Goal: Task Accomplishment & Management: Use online tool/utility

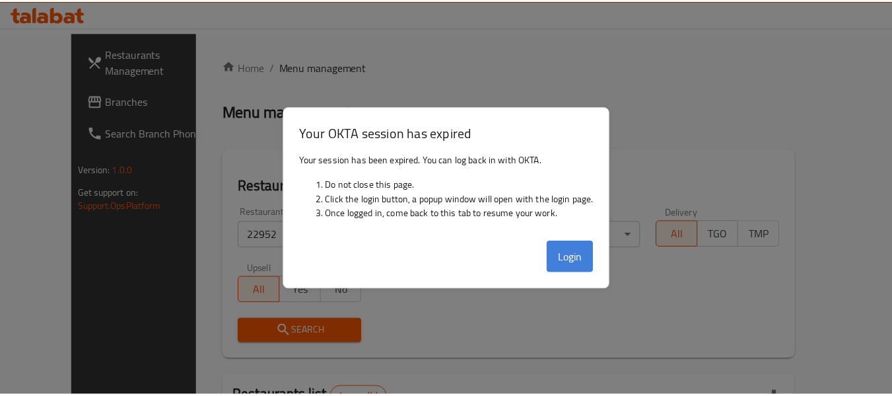
scroll to position [182, 0]
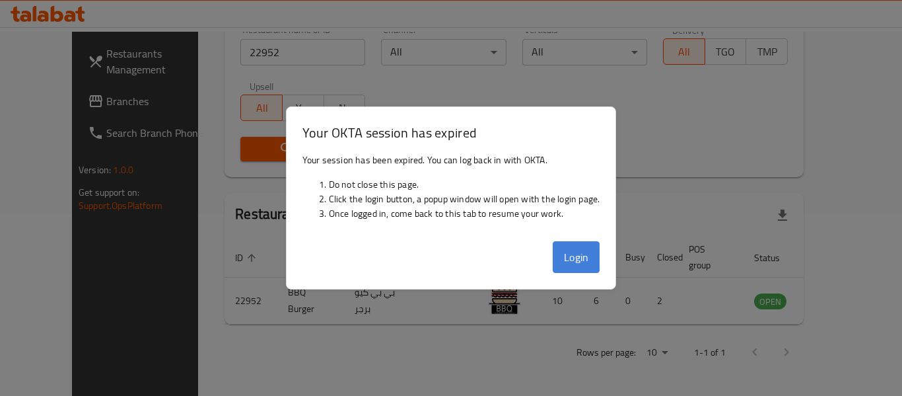
click at [579, 258] on button "Login" at bounding box center [577, 257] width 48 height 32
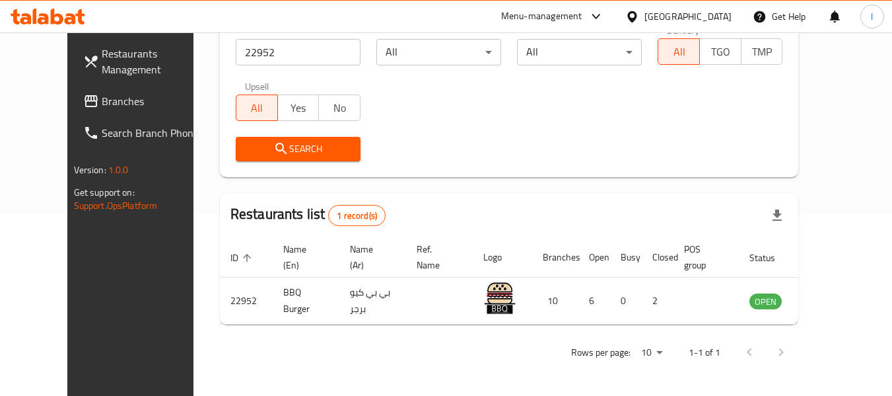
click at [102, 109] on span "Branches" at bounding box center [154, 101] width 104 height 16
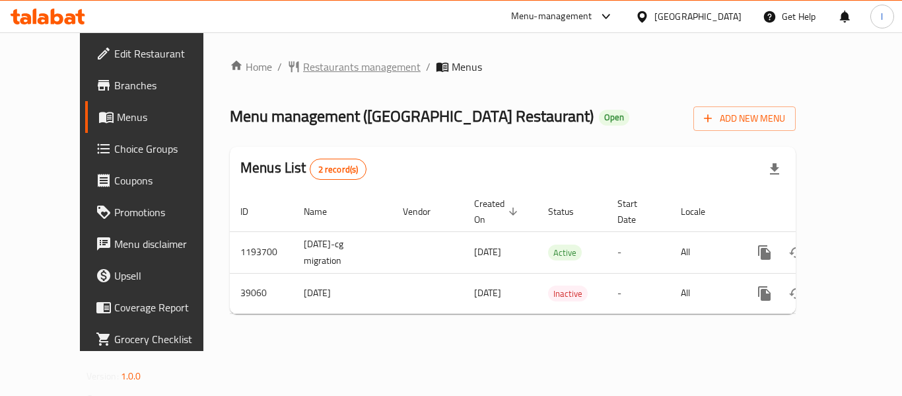
click at [306, 67] on span "Restaurants management" at bounding box center [362, 67] width 118 height 16
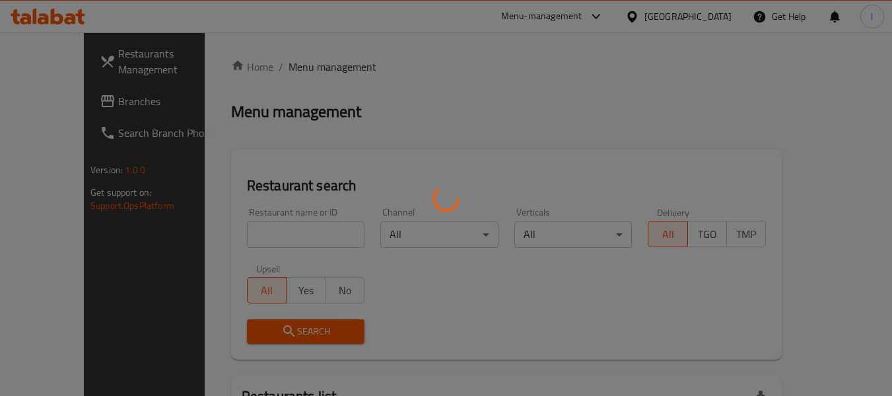
click at [254, 232] on div at bounding box center [446, 198] width 892 height 396
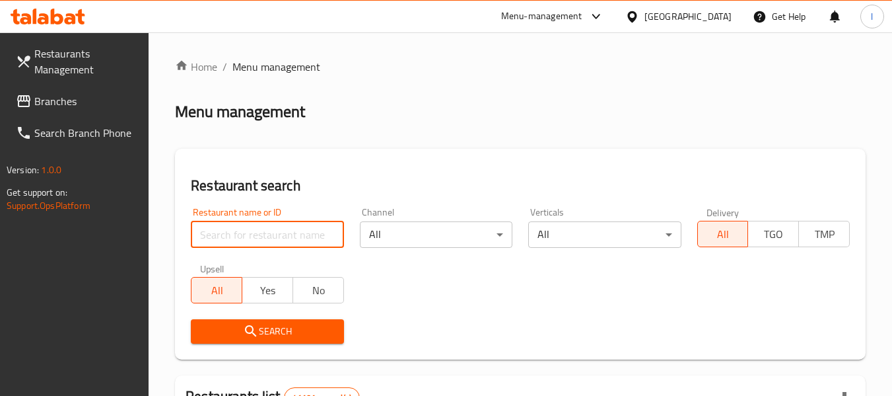
paste input "20309"
type input "20309"
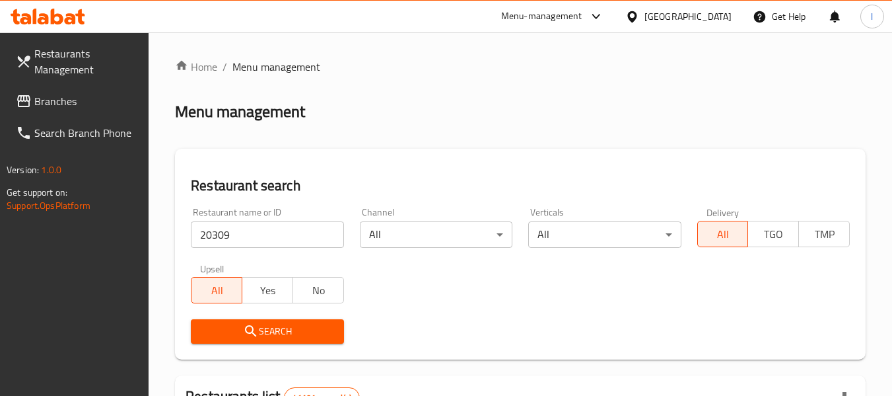
click at [301, 330] on span "Search" at bounding box center [266, 331] width 131 height 17
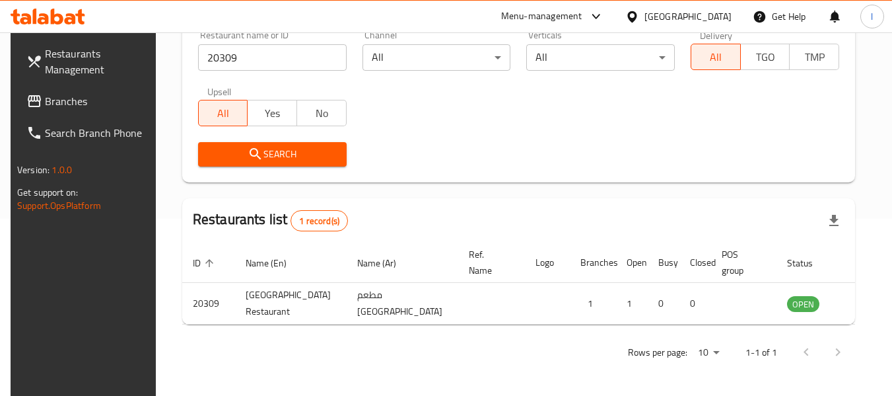
scroll to position [182, 0]
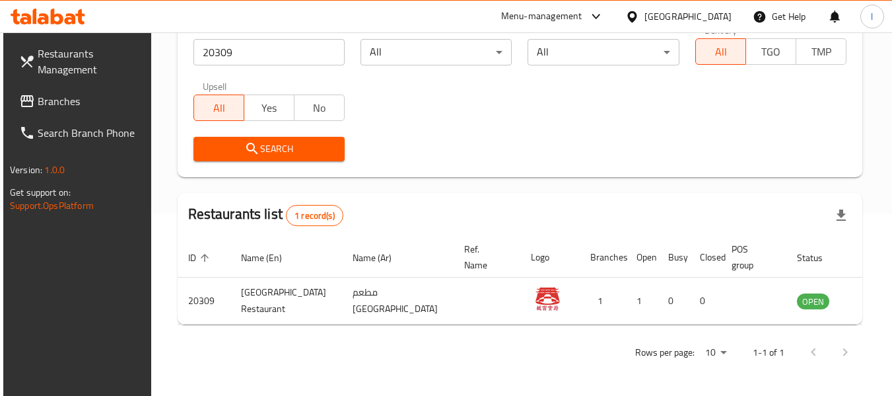
click at [701, 16] on div "United Arab Emirates" at bounding box center [688, 16] width 87 height 15
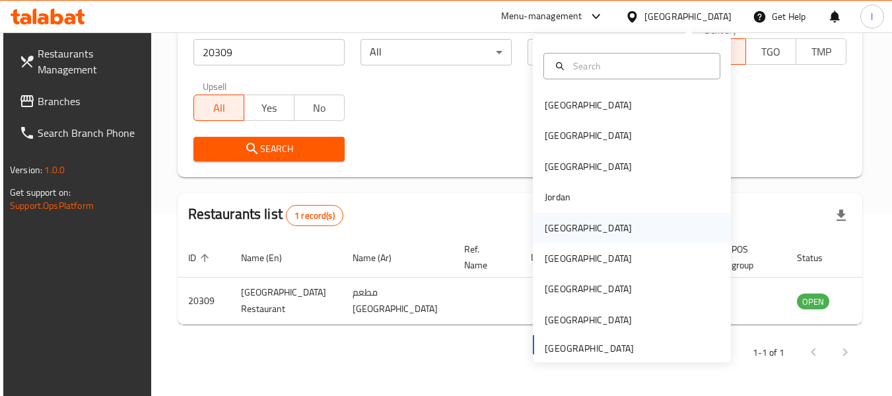
click at [556, 235] on div "[GEOGRAPHIC_DATA]" at bounding box center [588, 228] width 87 height 15
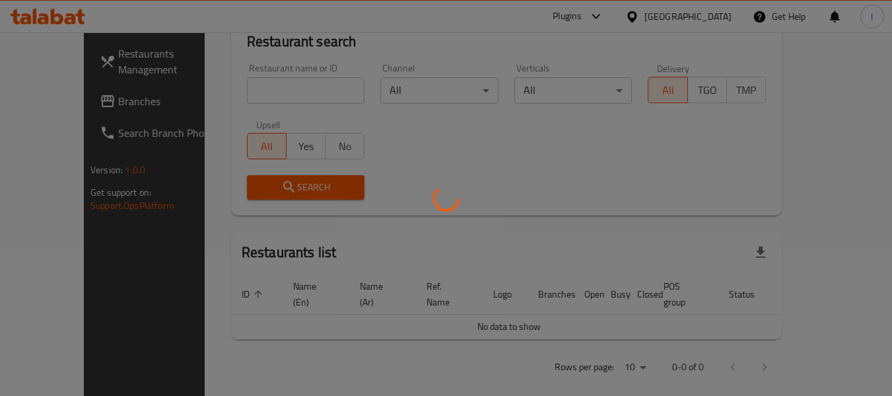
scroll to position [182, 0]
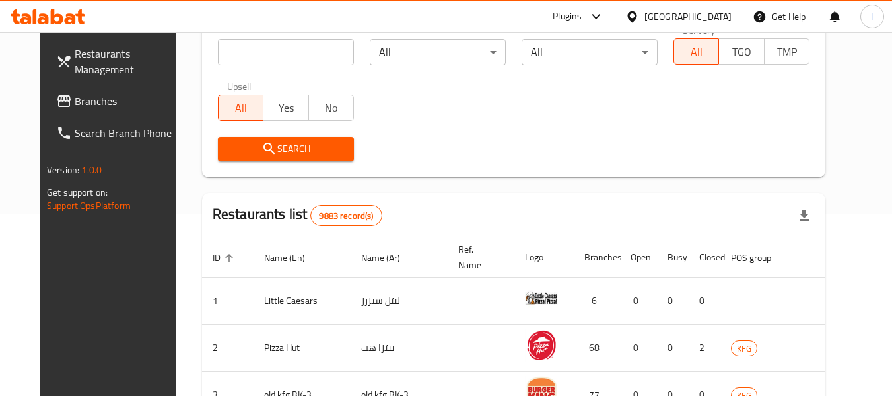
click at [98, 106] on span "Branches" at bounding box center [127, 101] width 104 height 16
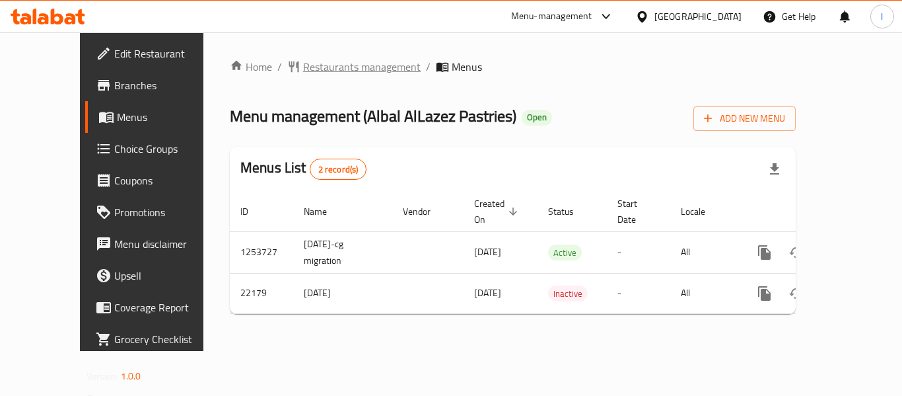
click at [310, 65] on span "Restaurants management" at bounding box center [362, 67] width 118 height 16
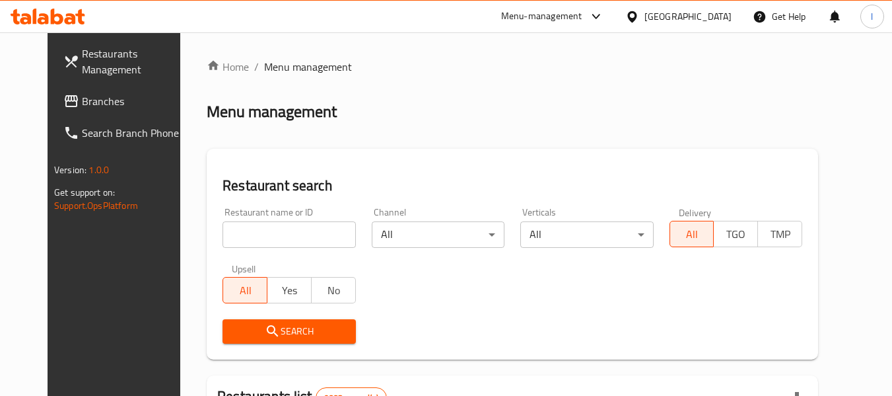
click at [255, 233] on input "search" at bounding box center [289, 234] width 133 height 26
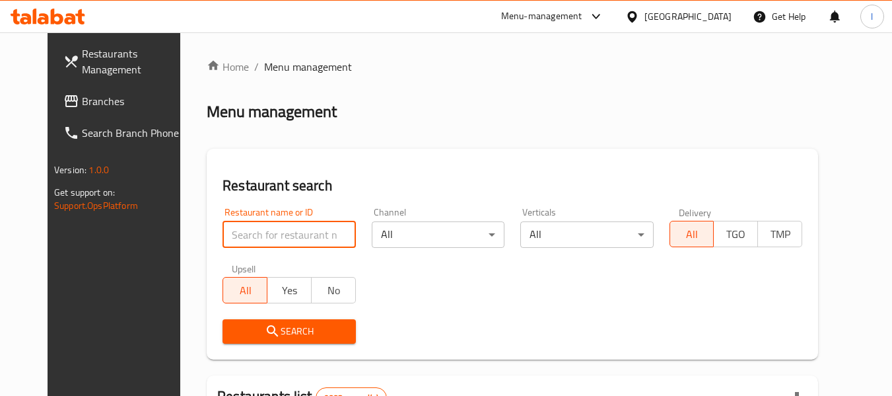
paste input "11702"
type input "11702"
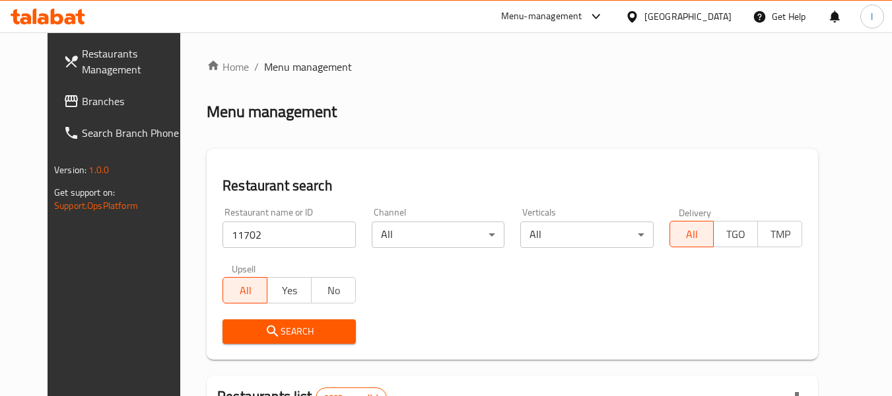
click at [271, 330] on span "Search" at bounding box center [289, 331] width 112 height 17
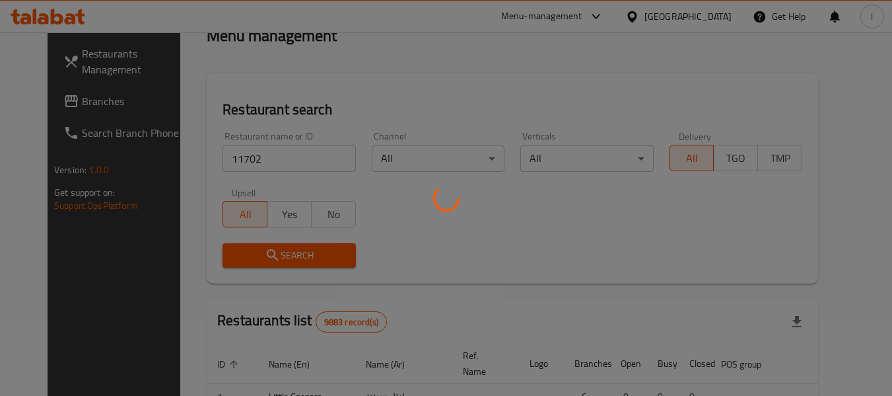
scroll to position [182, 0]
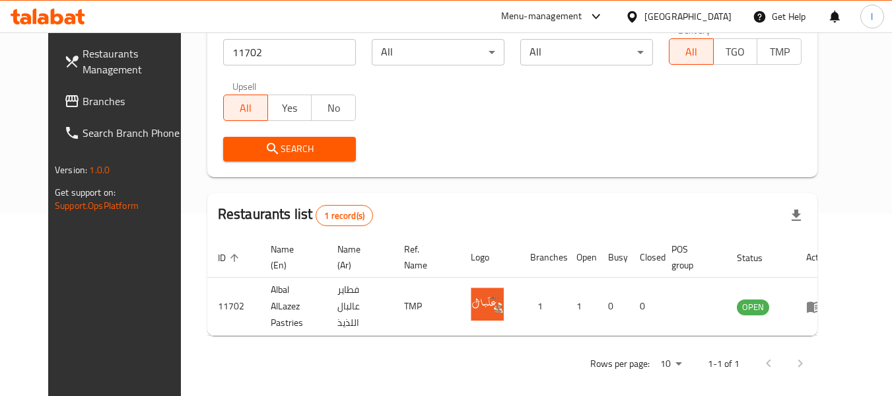
click at [710, 21] on div "[GEOGRAPHIC_DATA]" at bounding box center [688, 16] width 87 height 15
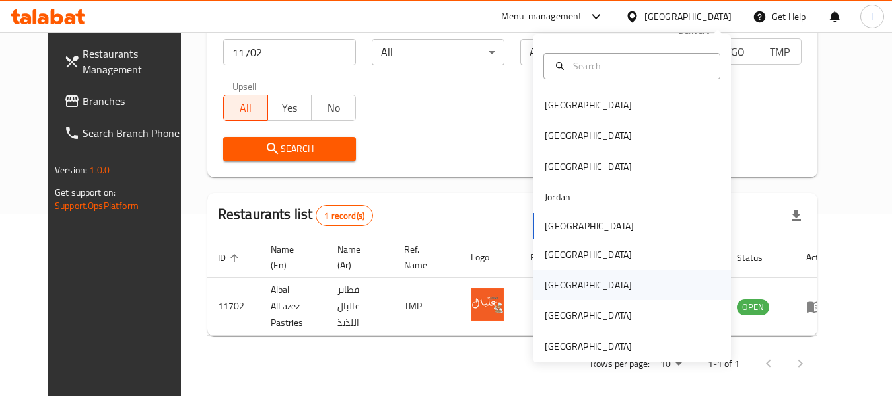
click at [579, 283] on div "Qatar" at bounding box center [632, 284] width 198 height 30
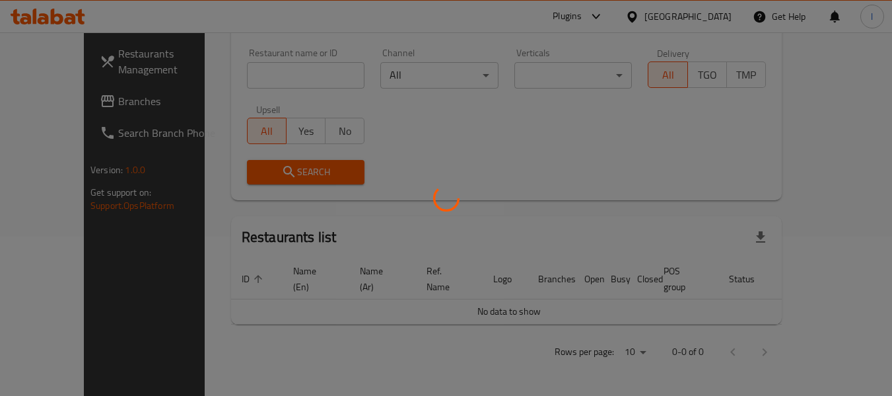
scroll to position [144, 0]
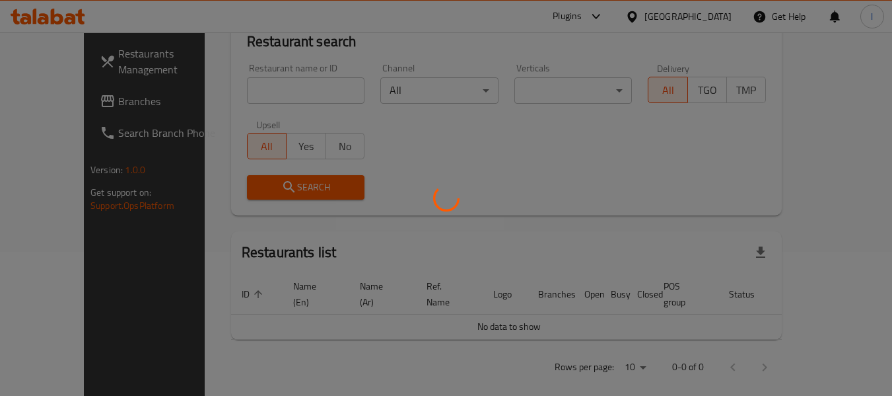
click at [77, 100] on div at bounding box center [446, 198] width 892 height 396
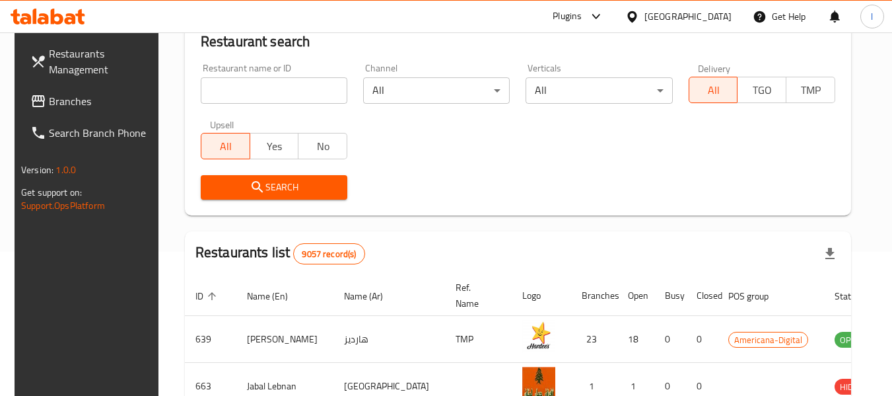
scroll to position [182, 0]
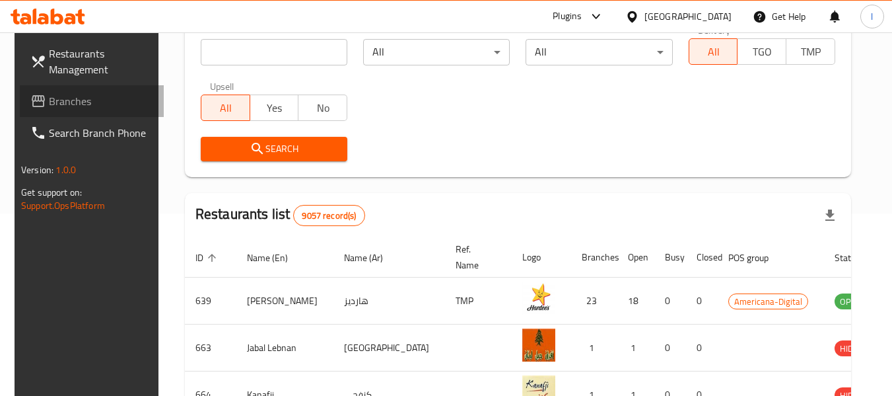
click at [79, 104] on span "Branches" at bounding box center [101, 101] width 104 height 16
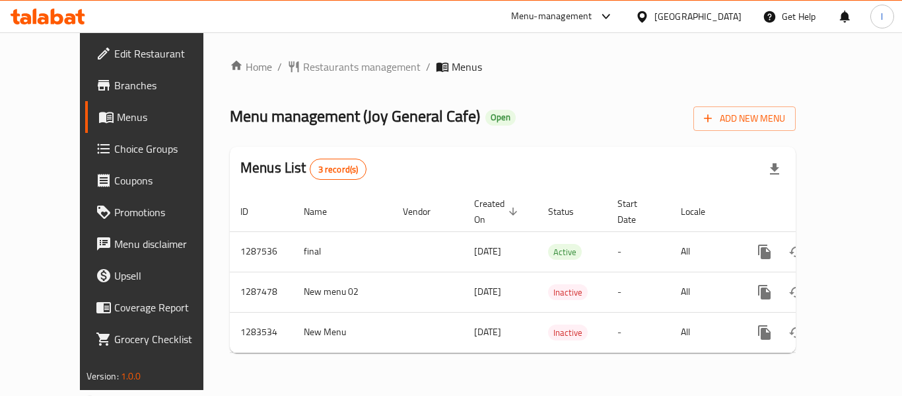
click at [318, 55] on div "Home / Restaurants management / Menus Menu management ( Joy General Cafe ) Open…" at bounding box center [512, 210] width 619 height 357
click at [324, 64] on span "Restaurants management" at bounding box center [362, 67] width 118 height 16
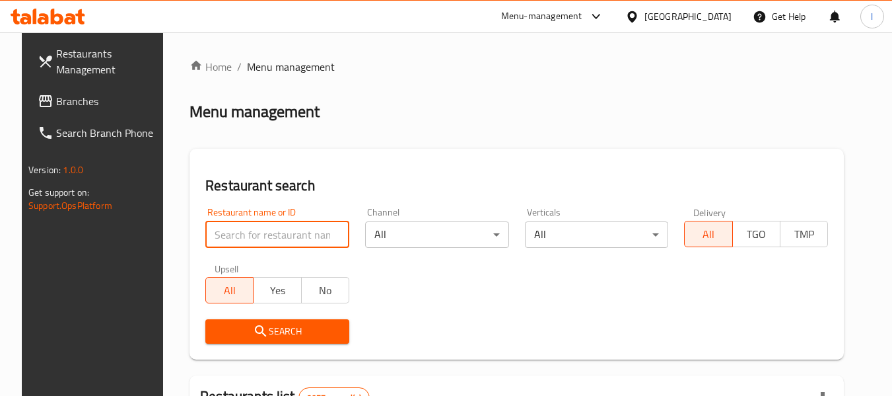
click at [251, 235] on input "search" at bounding box center [277, 234] width 144 height 26
paste input "695161"
type input "695161"
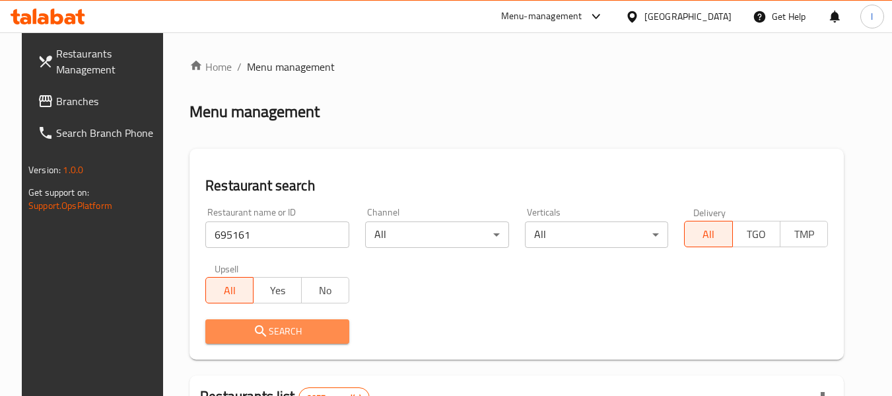
click at [269, 326] on span "Search" at bounding box center [277, 331] width 123 height 17
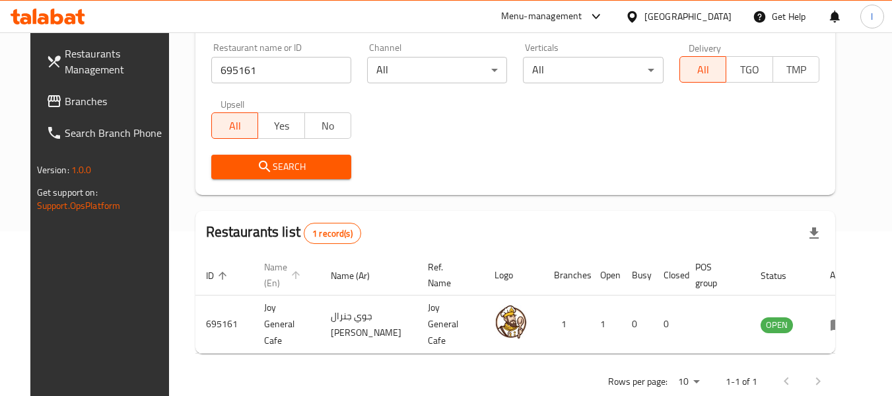
scroll to position [182, 0]
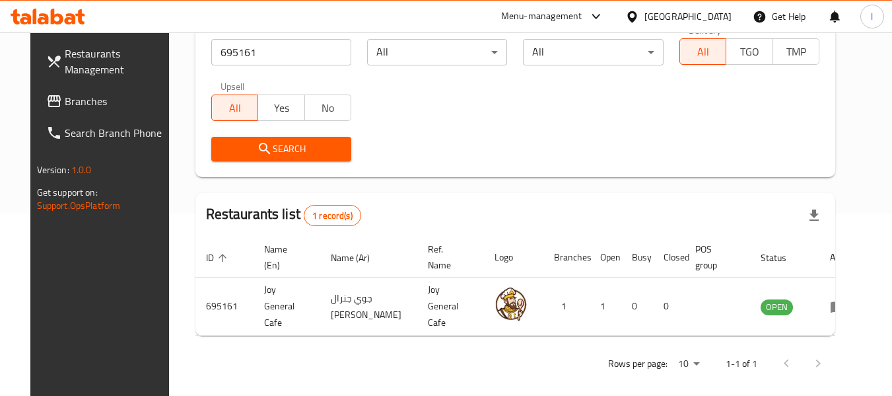
click at [645, 12] on div at bounding box center [635, 16] width 19 height 15
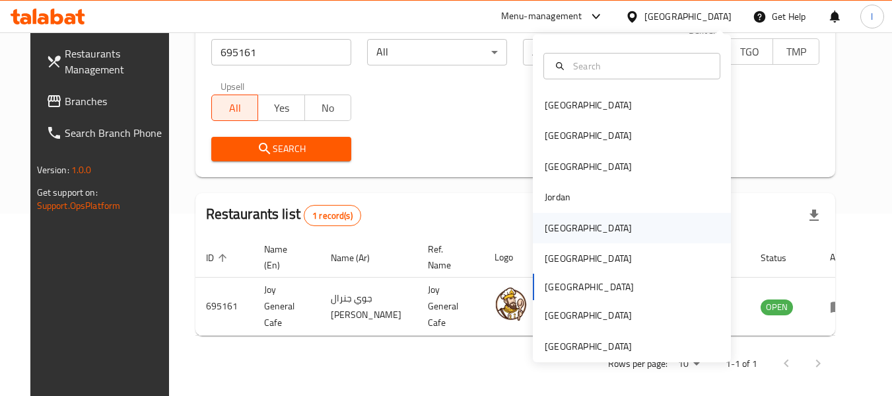
click at [570, 234] on div "[GEOGRAPHIC_DATA]" at bounding box center [588, 228] width 108 height 30
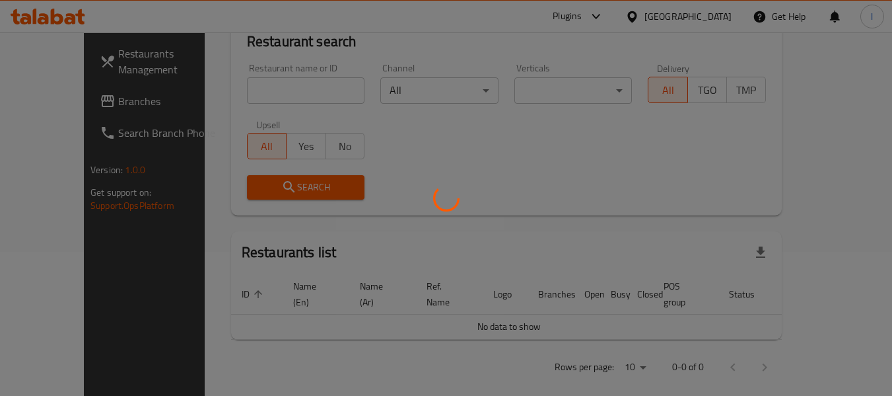
scroll to position [182, 0]
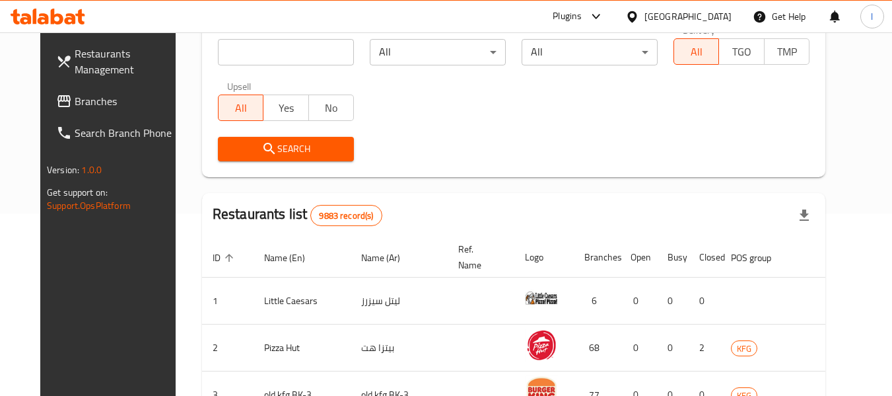
click at [75, 94] on span "Branches" at bounding box center [127, 101] width 104 height 16
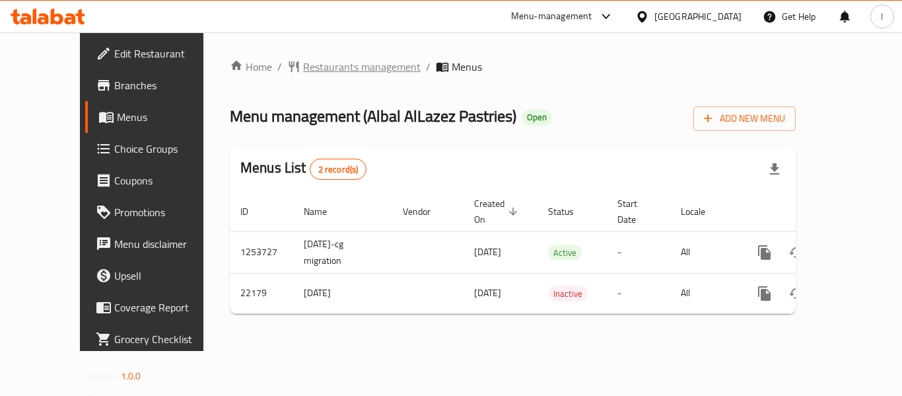
click at [308, 70] on span "Restaurants management" at bounding box center [362, 67] width 118 height 16
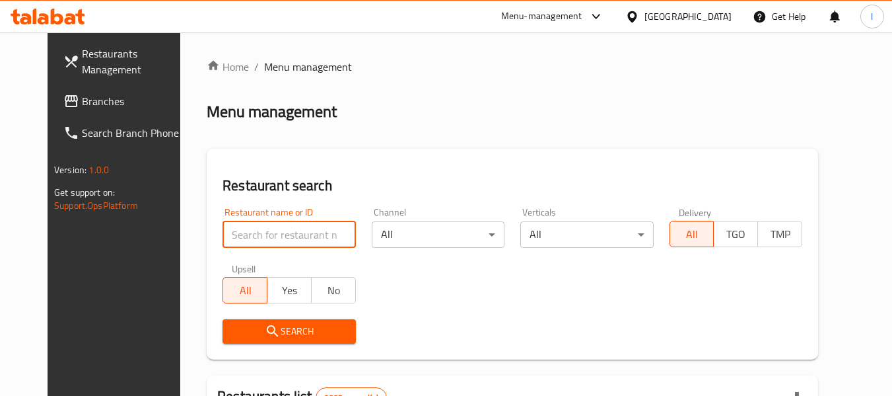
click at [271, 233] on input "search" at bounding box center [289, 234] width 133 height 26
paste input "11702"
type input "11702"
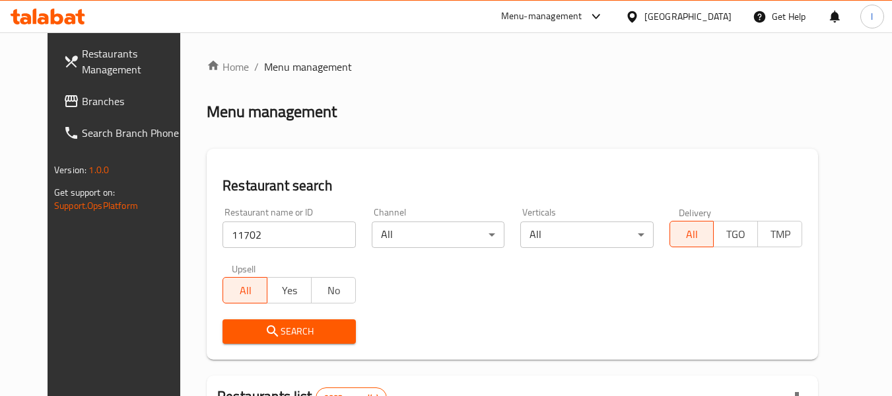
click at [277, 327] on span "Search" at bounding box center [289, 331] width 112 height 17
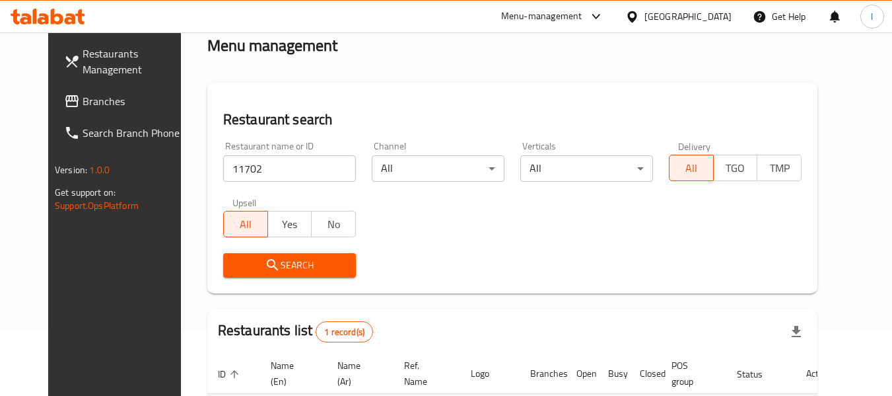
scroll to position [177, 0]
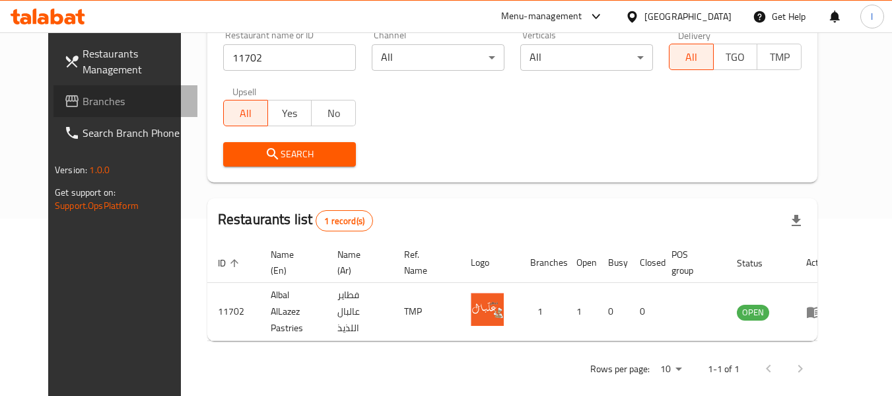
click at [100, 95] on span "Branches" at bounding box center [135, 101] width 104 height 16
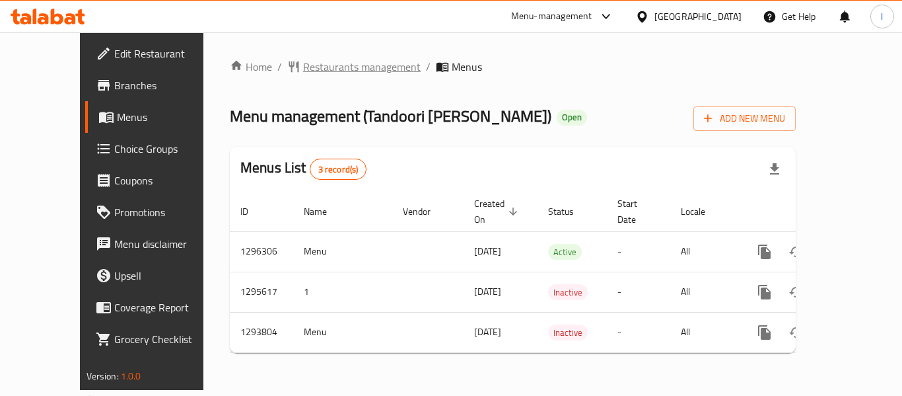
click at [333, 67] on span "Restaurants management" at bounding box center [362, 67] width 118 height 16
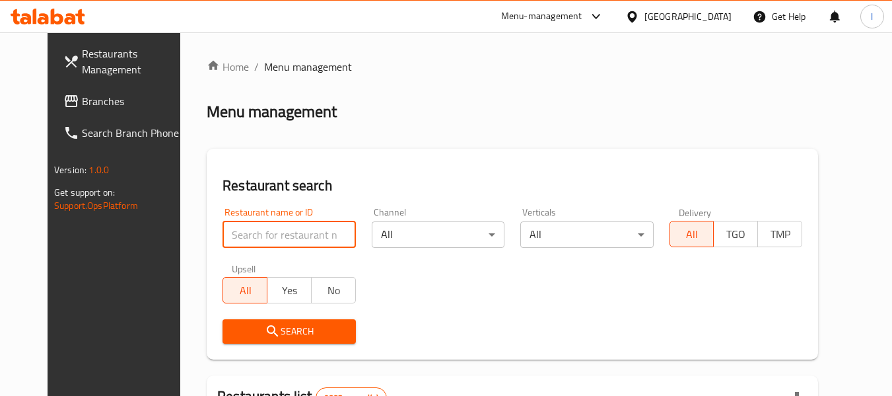
click at [275, 233] on input "search" at bounding box center [289, 234] width 133 height 26
paste input "699678"
type input "699678"
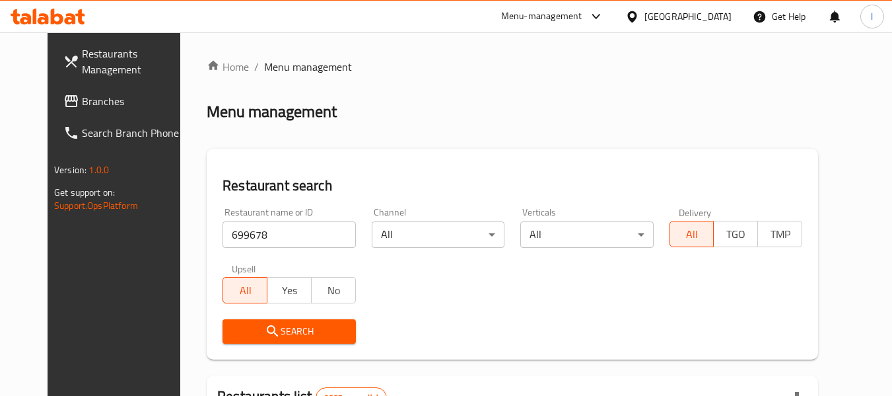
click at [265, 328] on span "Search" at bounding box center [289, 331] width 112 height 17
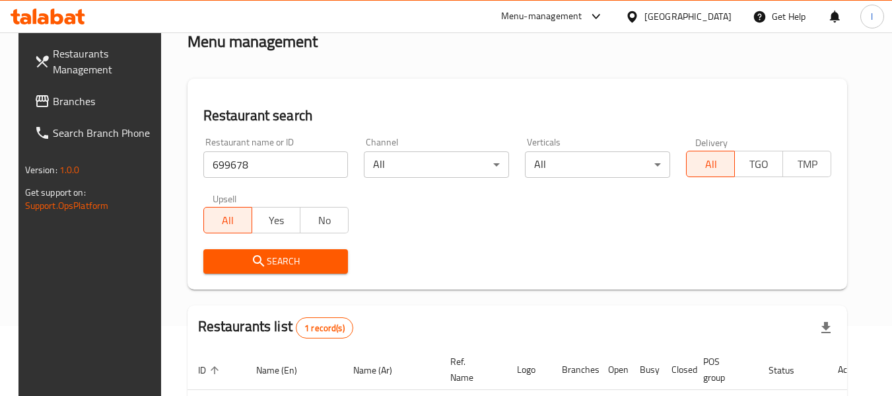
scroll to position [177, 0]
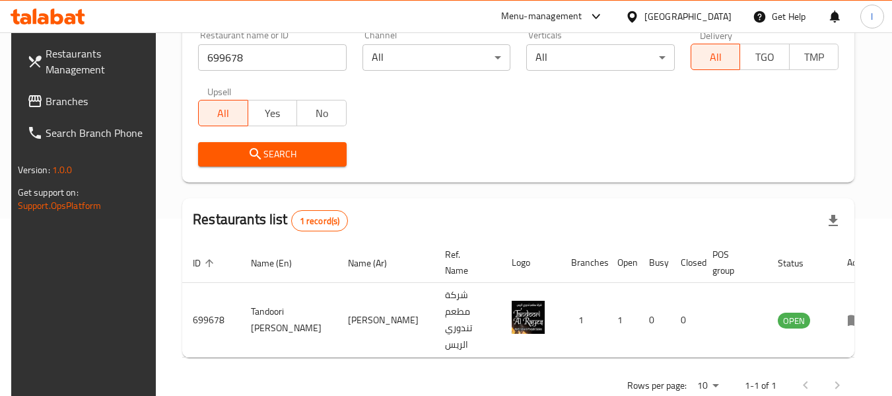
click at [703, 5] on div "Kuwait" at bounding box center [678, 17] width 127 height 32
click at [724, 11] on div "Kuwait" at bounding box center [688, 16] width 87 height 15
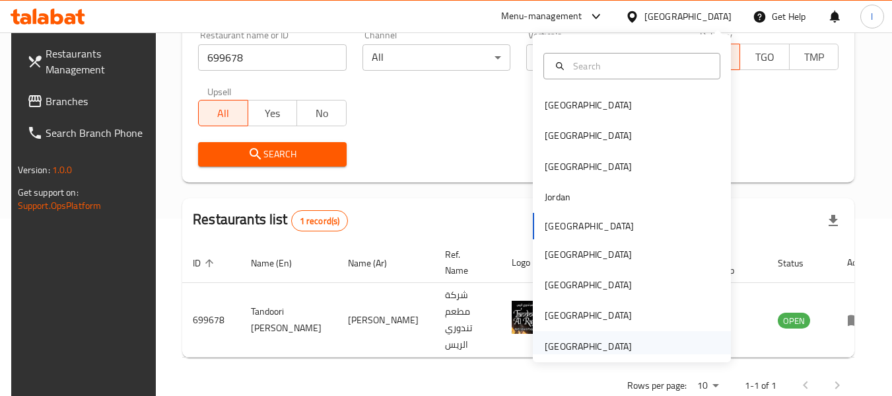
click at [555, 349] on div "[GEOGRAPHIC_DATA]" at bounding box center [588, 346] width 87 height 15
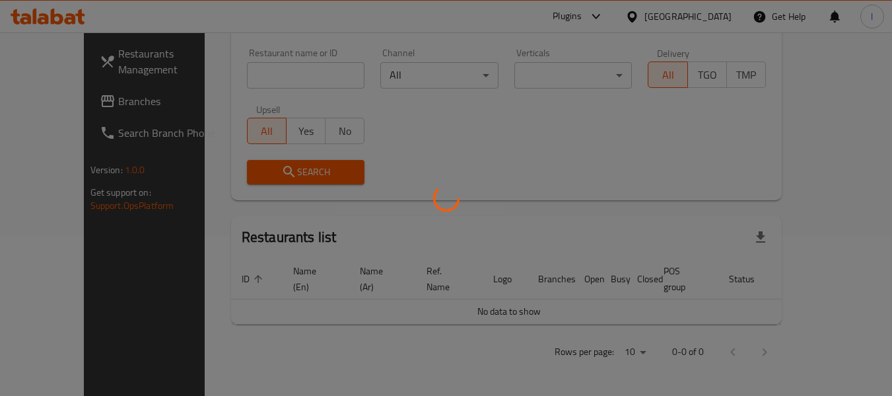
scroll to position [144, 0]
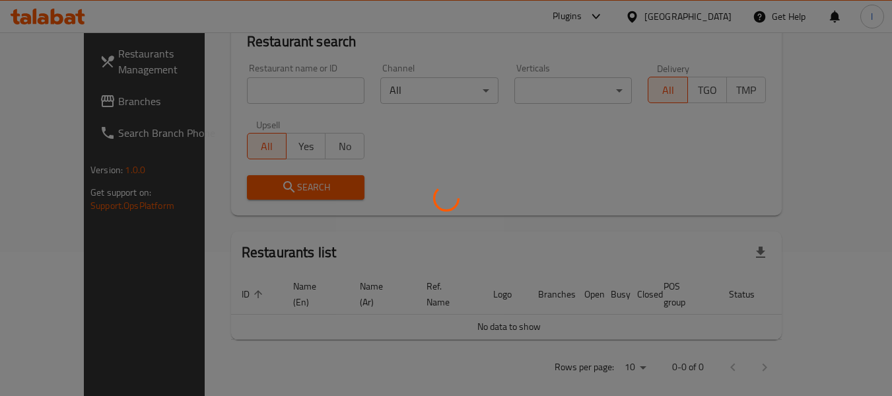
click at [384, 18] on div at bounding box center [446, 198] width 892 height 396
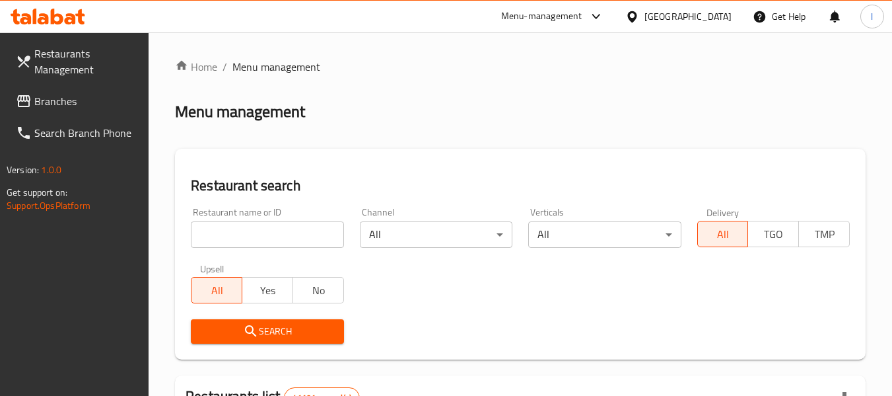
click at [283, 227] on input "search" at bounding box center [267, 234] width 153 height 26
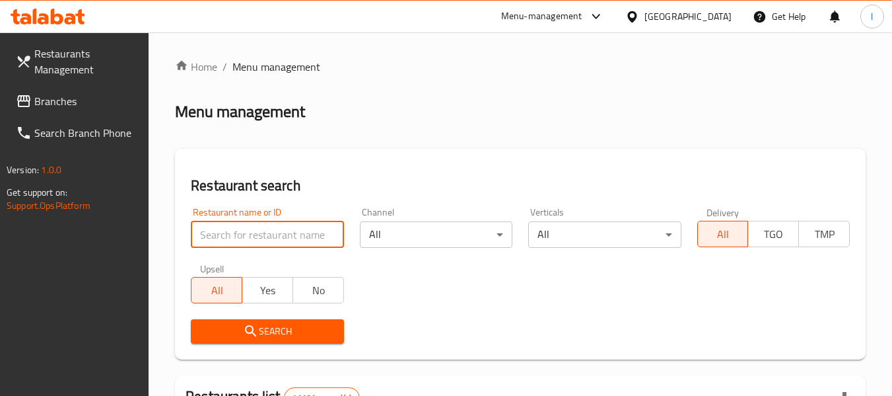
paste input "655876"
type input "655876"
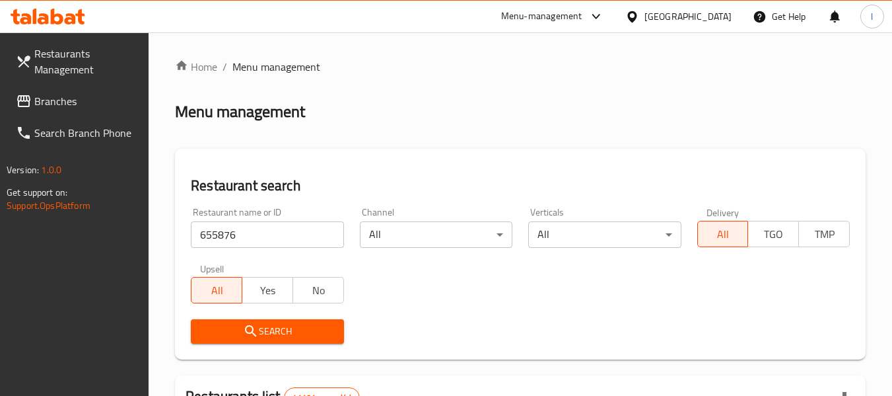
click at [245, 328] on icon "submit" at bounding box center [251, 331] width 16 height 16
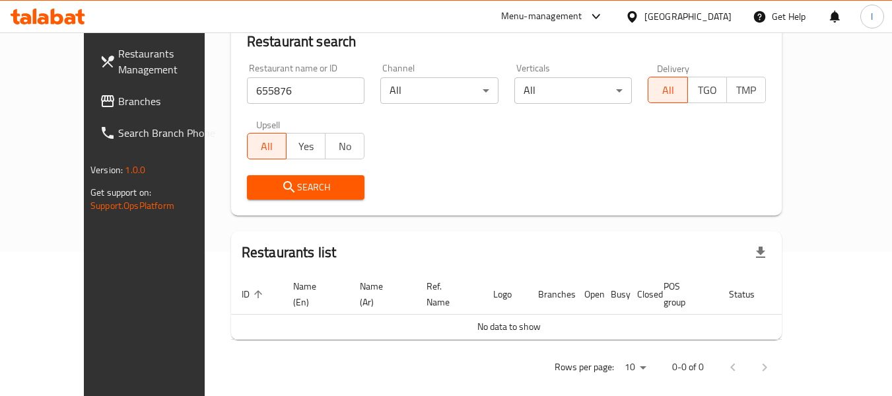
scroll to position [78, 0]
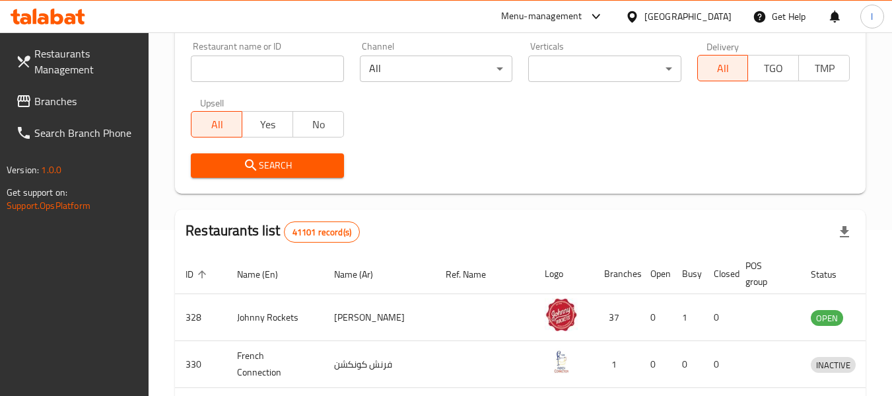
scroll to position [198, 0]
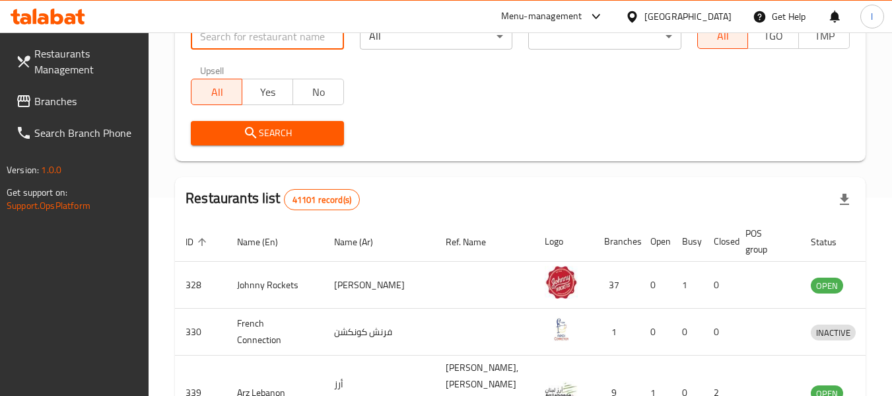
paste input "655876"
type input "655876"
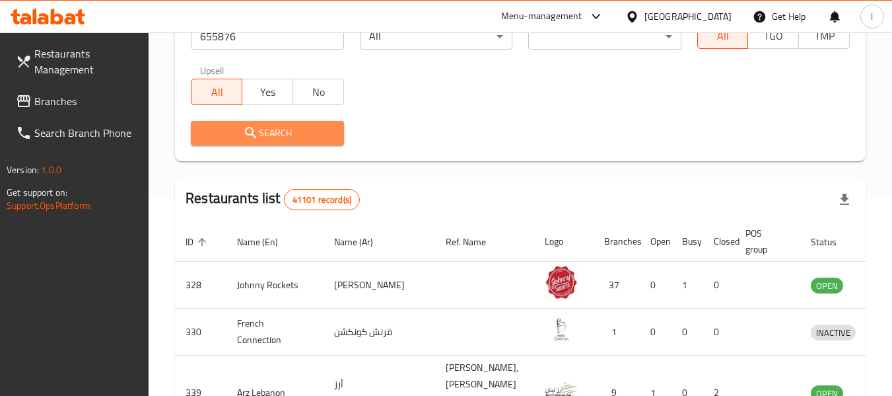
click at [266, 133] on span "Search" at bounding box center [266, 133] width 131 height 17
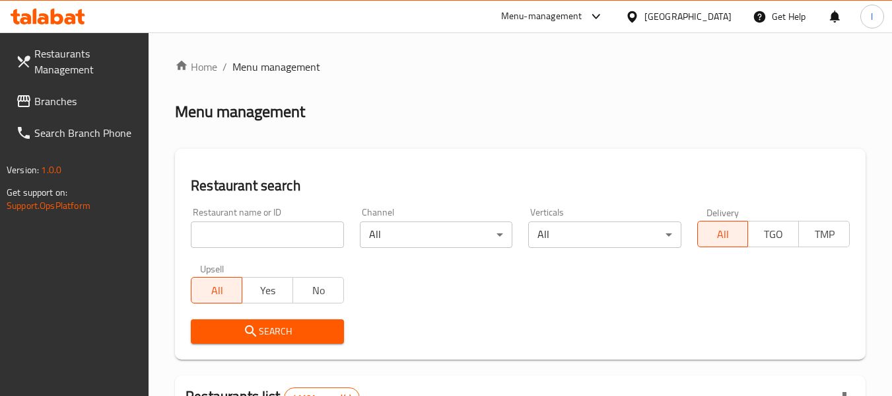
scroll to position [177, 0]
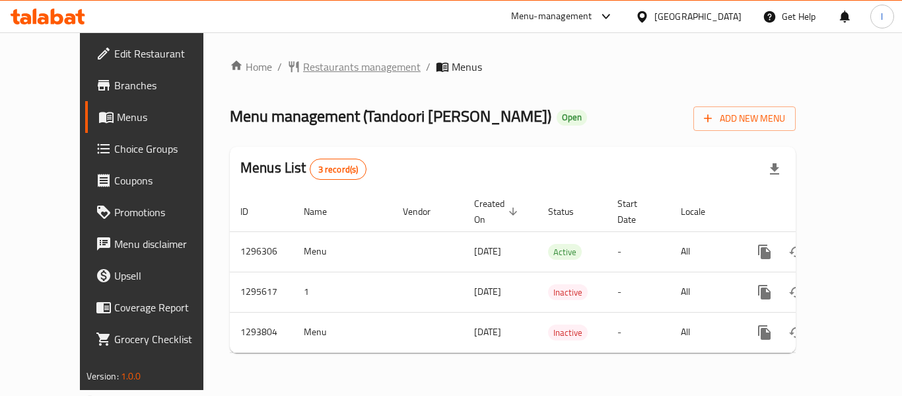
click at [323, 71] on span "Restaurants management" at bounding box center [362, 67] width 118 height 16
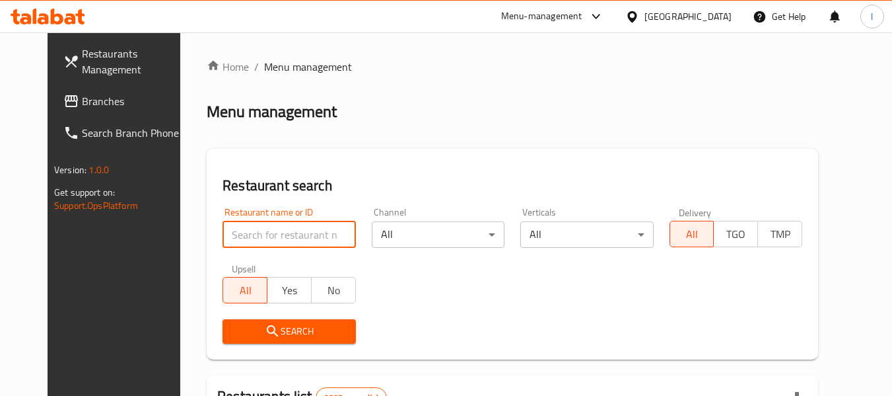
click at [275, 229] on input "search" at bounding box center [289, 234] width 133 height 26
paste input "699678"
type input "699678"
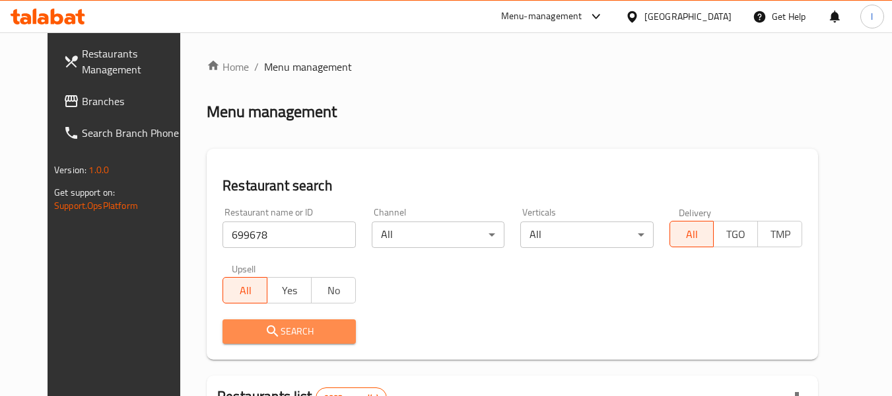
click at [288, 330] on span "Search" at bounding box center [289, 331] width 112 height 17
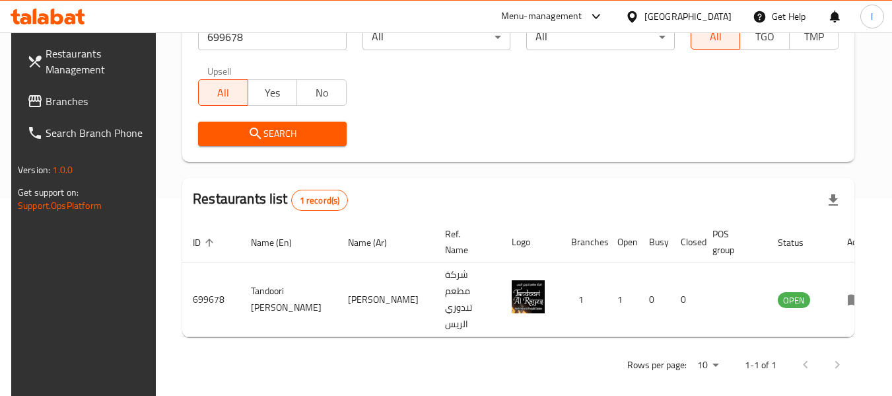
scroll to position [182, 0]
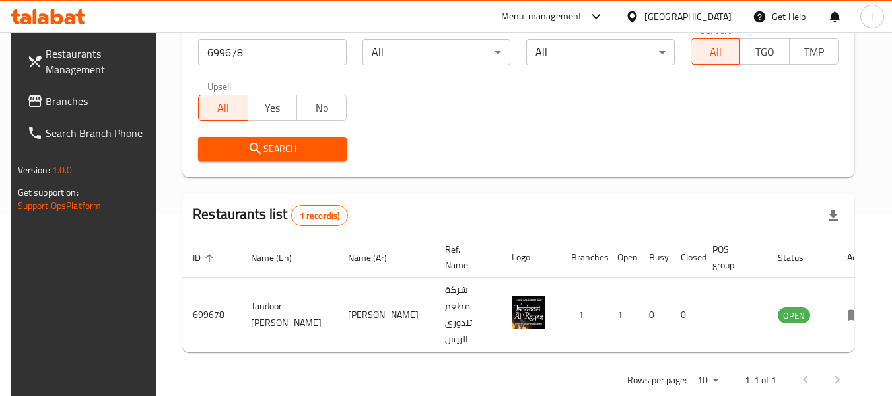
click at [723, 13] on div "[GEOGRAPHIC_DATA]" at bounding box center [688, 16] width 87 height 15
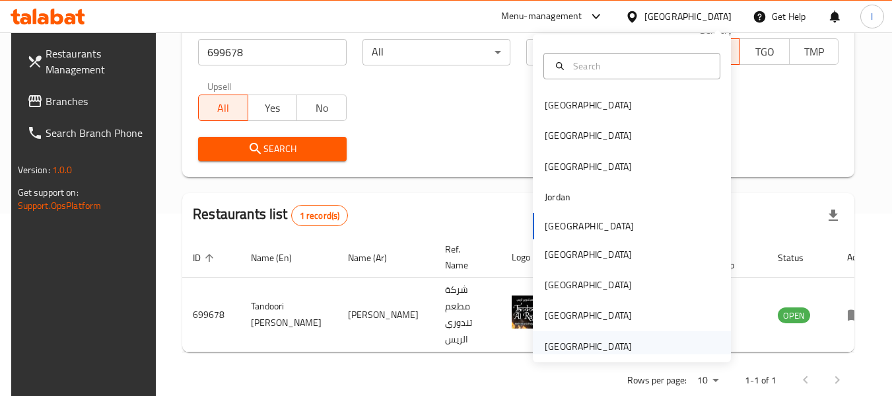
click at [571, 347] on div "[GEOGRAPHIC_DATA]" at bounding box center [588, 346] width 87 height 15
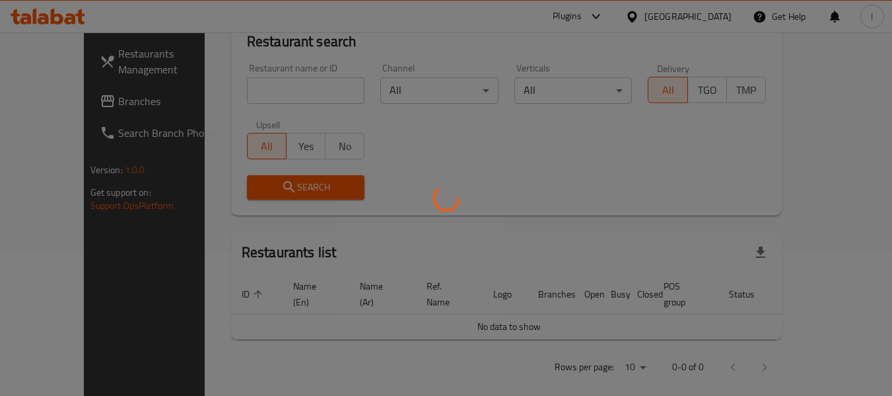
scroll to position [182, 0]
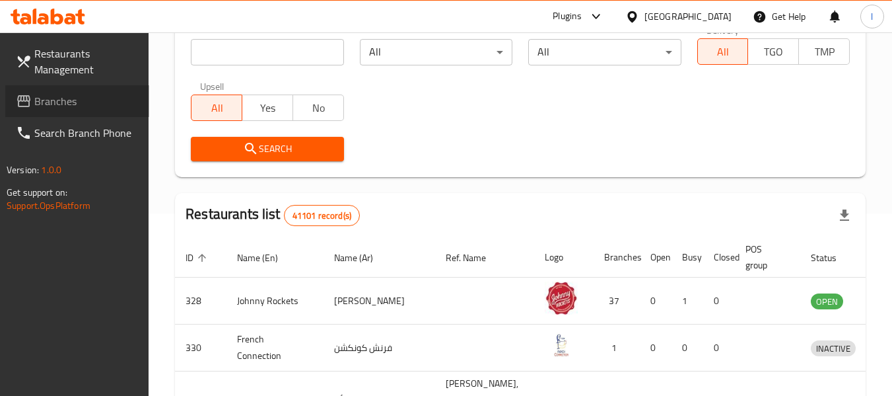
click at [106, 98] on span "Branches" at bounding box center [86, 101] width 104 height 16
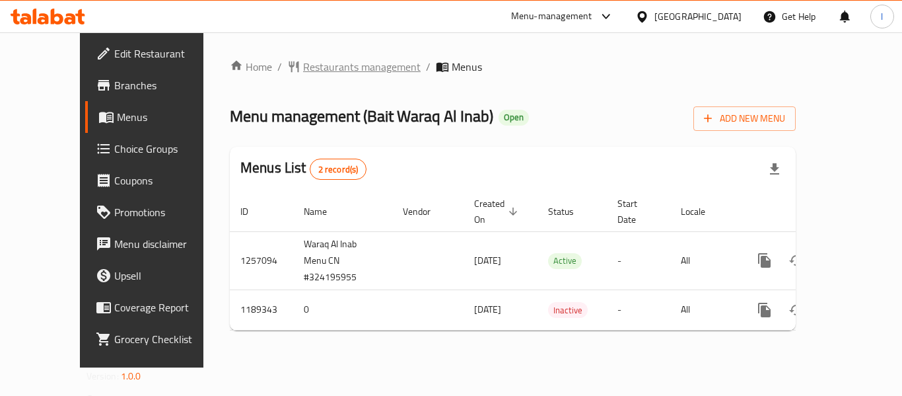
click at [326, 60] on span "Restaurants management" at bounding box center [362, 67] width 118 height 16
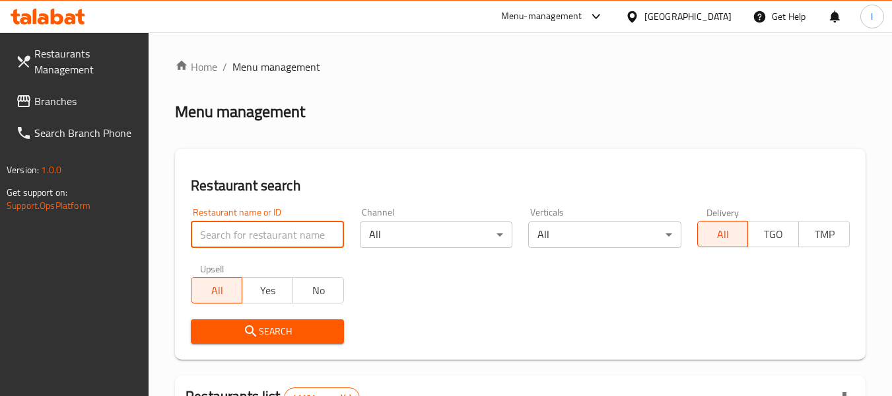
click at [258, 239] on input "search" at bounding box center [267, 234] width 153 height 26
paste input "667258"
type input "667258"
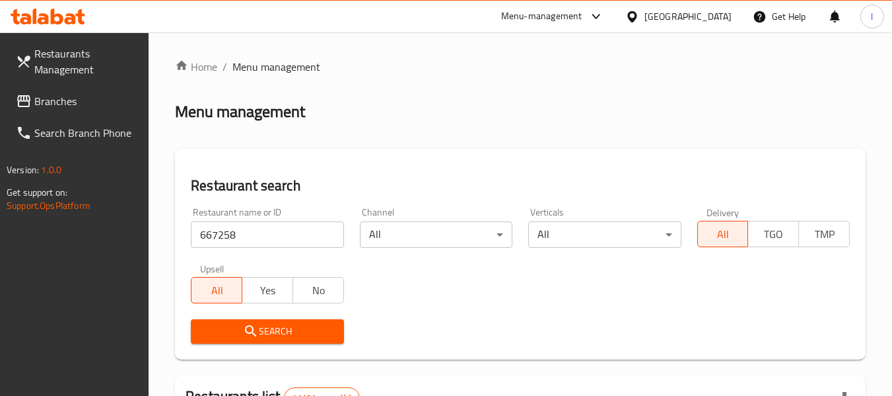
click at [283, 323] on span "Search" at bounding box center [266, 331] width 131 height 17
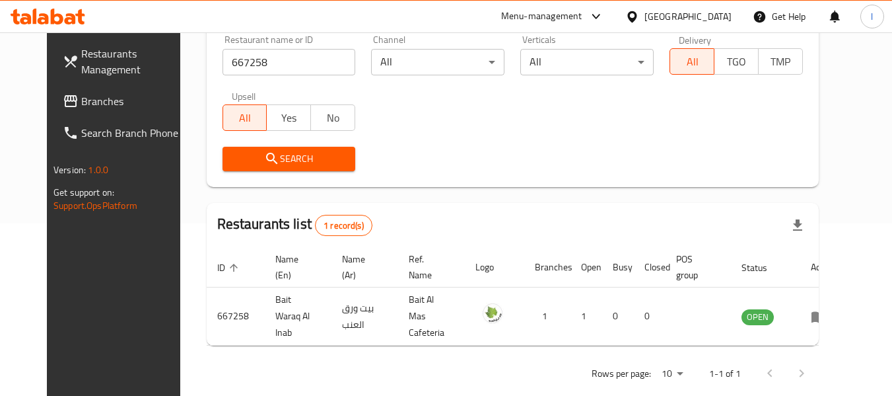
scroll to position [177, 0]
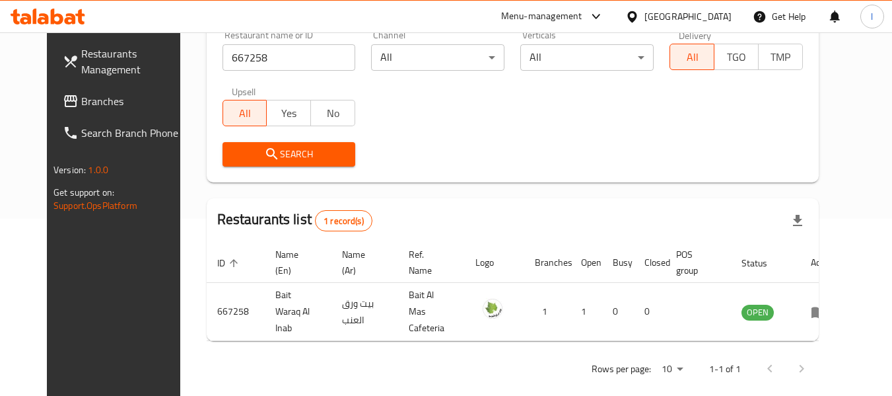
click at [675, 13] on div "[GEOGRAPHIC_DATA]" at bounding box center [688, 16] width 87 height 15
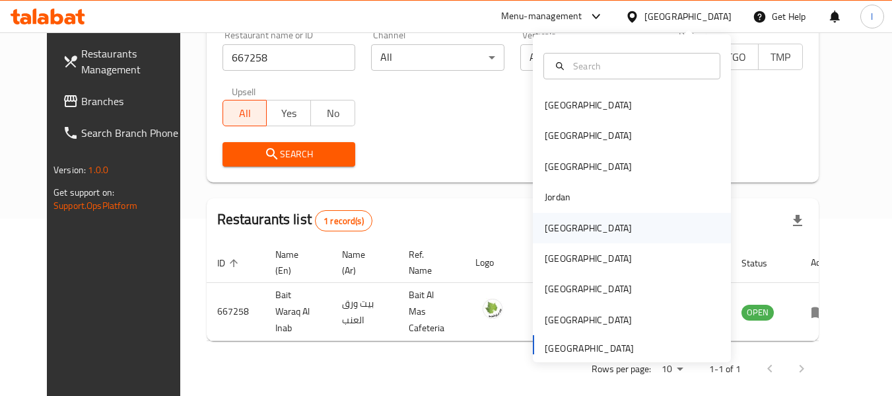
click at [569, 225] on div "[GEOGRAPHIC_DATA]" at bounding box center [588, 228] width 108 height 30
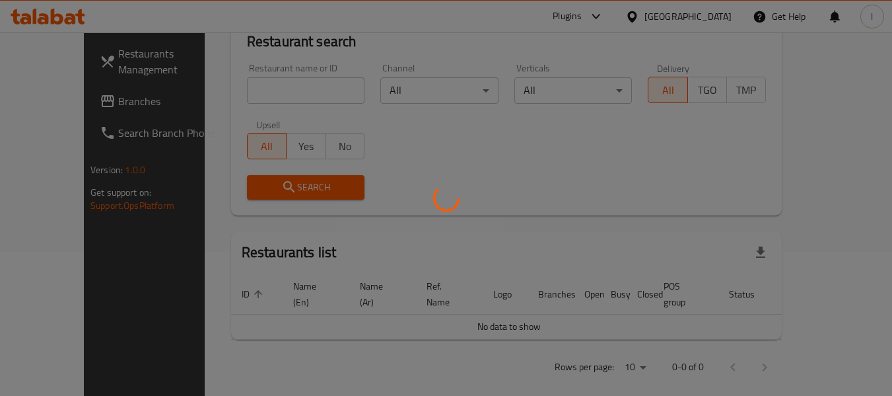
scroll to position [177, 0]
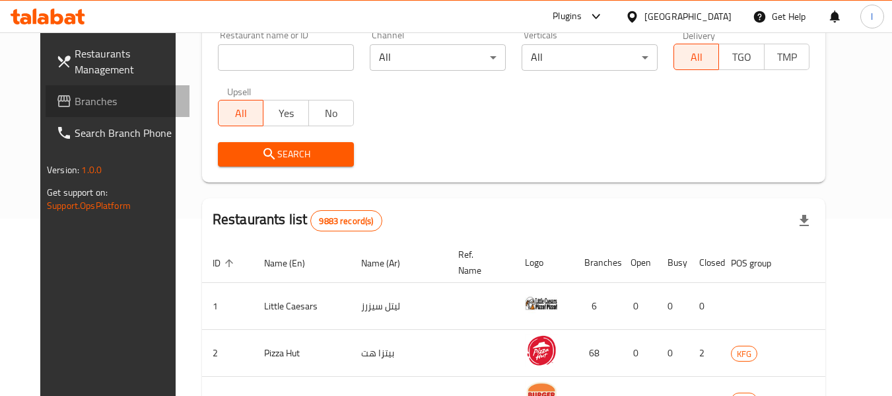
click at [78, 94] on span "Branches" at bounding box center [127, 101] width 104 height 16
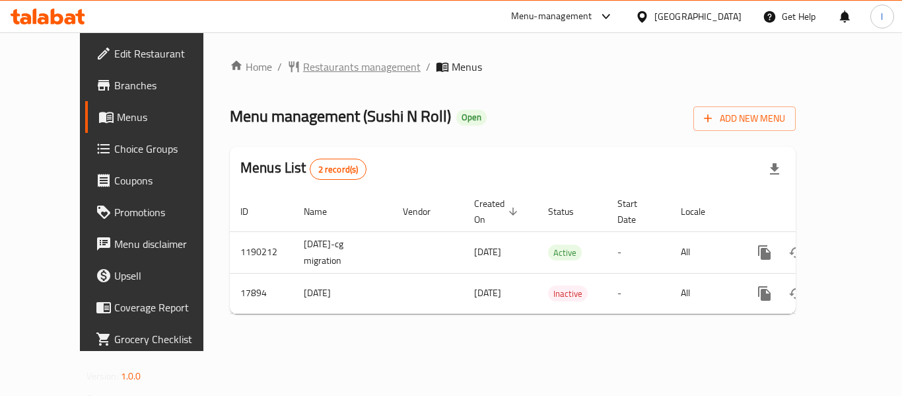
click at [303, 71] on span "Restaurants management" at bounding box center [362, 67] width 118 height 16
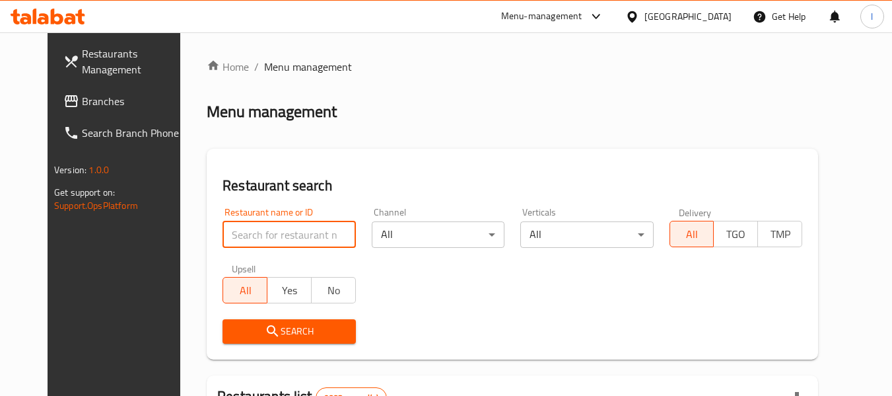
click at [287, 232] on input "search" at bounding box center [289, 234] width 133 height 26
paste input "9830"
type input "9830"
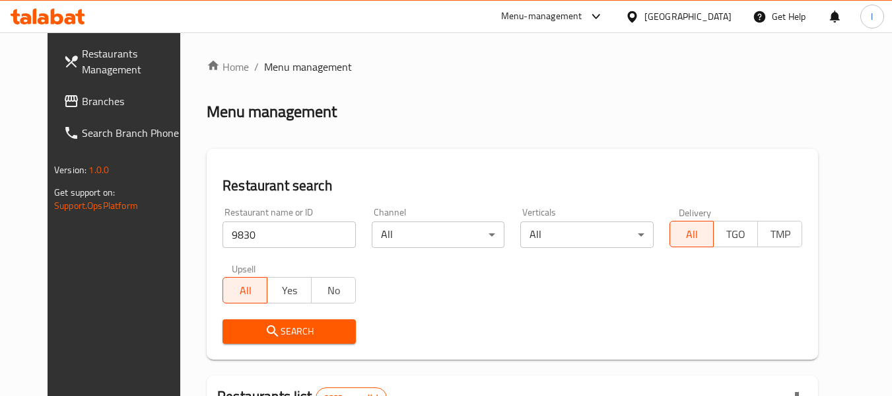
click at [275, 324] on span "Search" at bounding box center [289, 331] width 112 height 17
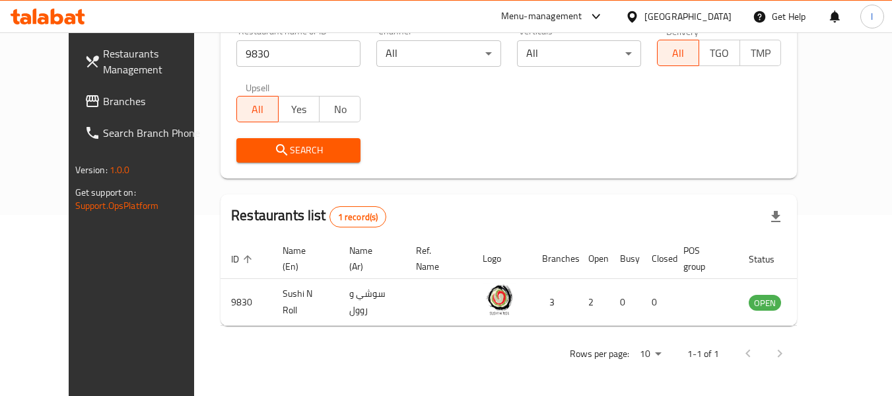
scroll to position [182, 0]
click at [639, 17] on icon at bounding box center [633, 17] width 14 height 14
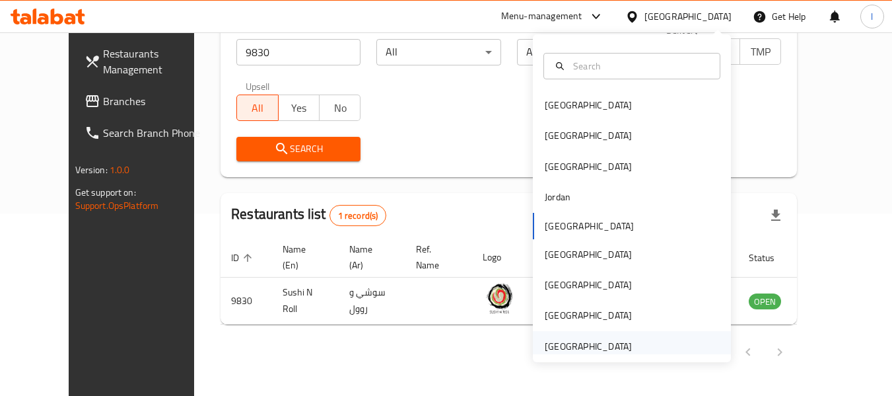
click at [546, 342] on div "[GEOGRAPHIC_DATA]" at bounding box center [588, 346] width 87 height 15
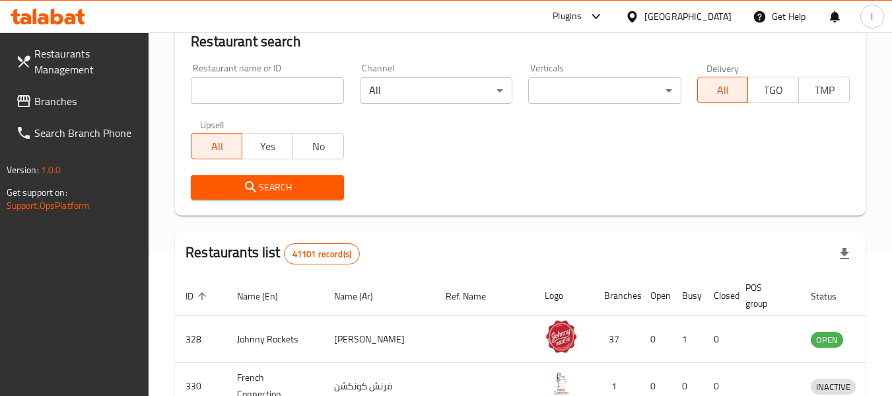
scroll to position [182, 0]
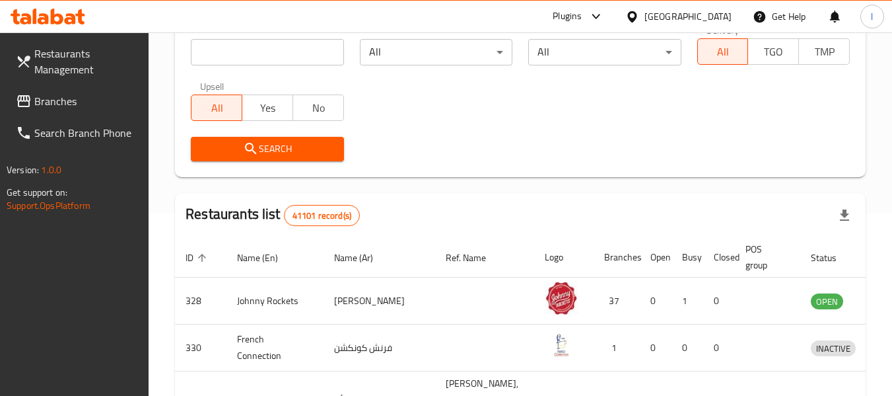
click at [98, 96] on span "Branches" at bounding box center [86, 101] width 104 height 16
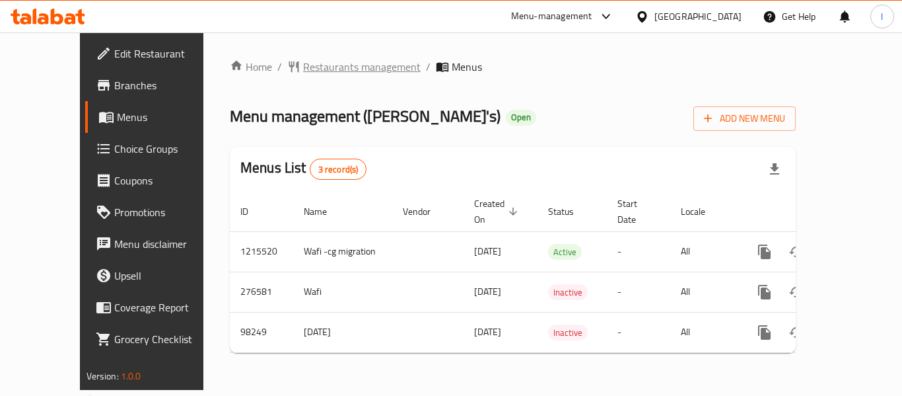
click at [303, 65] on span "Restaurants management" at bounding box center [362, 67] width 118 height 16
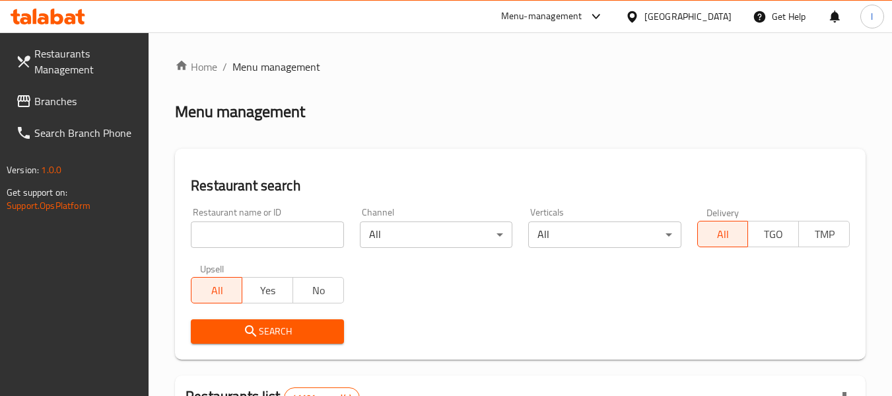
click at [249, 225] on input "search" at bounding box center [267, 234] width 153 height 26
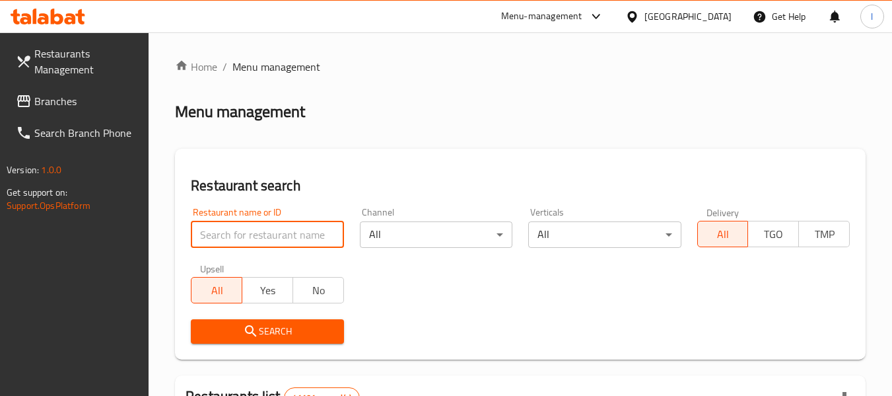
paste input "602074"
type input "602074"
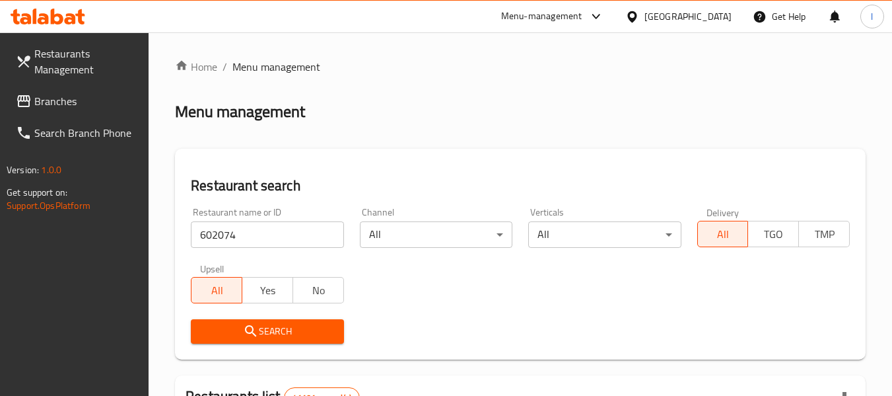
click at [262, 331] on span "Search" at bounding box center [266, 331] width 131 height 17
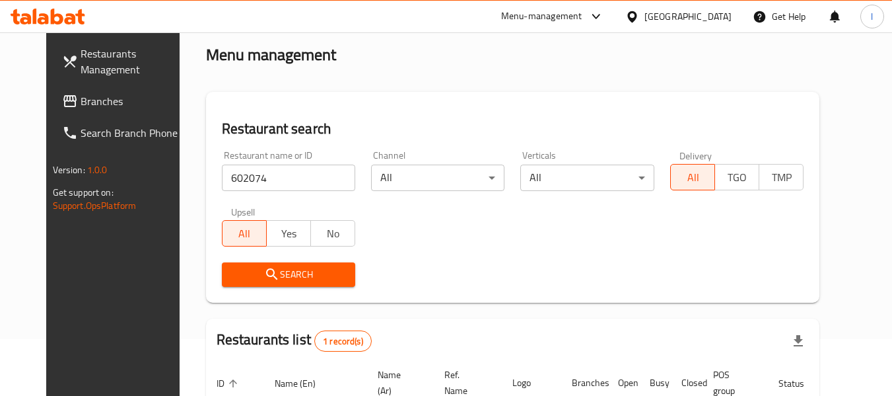
scroll to position [132, 0]
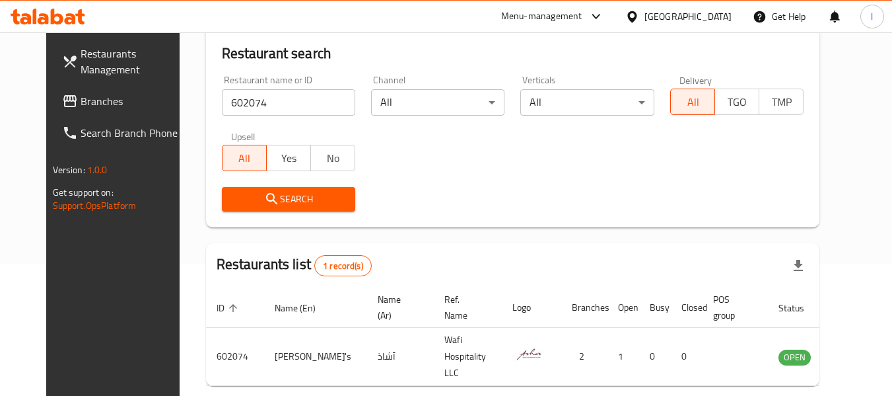
click at [700, 13] on div "[GEOGRAPHIC_DATA]" at bounding box center [688, 16] width 87 height 15
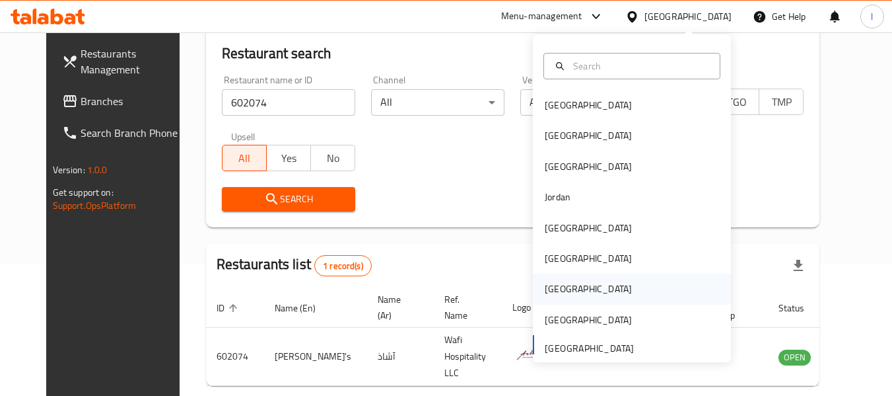
click at [611, 290] on div "[GEOGRAPHIC_DATA]" at bounding box center [632, 288] width 198 height 30
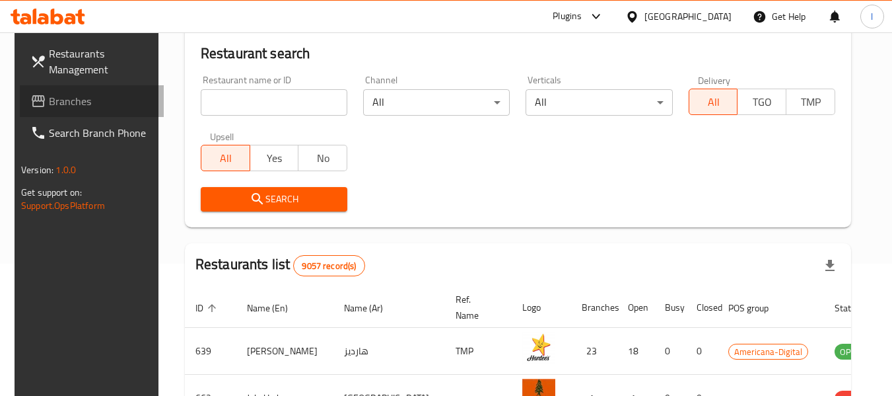
click at [89, 95] on span "Branches" at bounding box center [101, 101] width 104 height 16
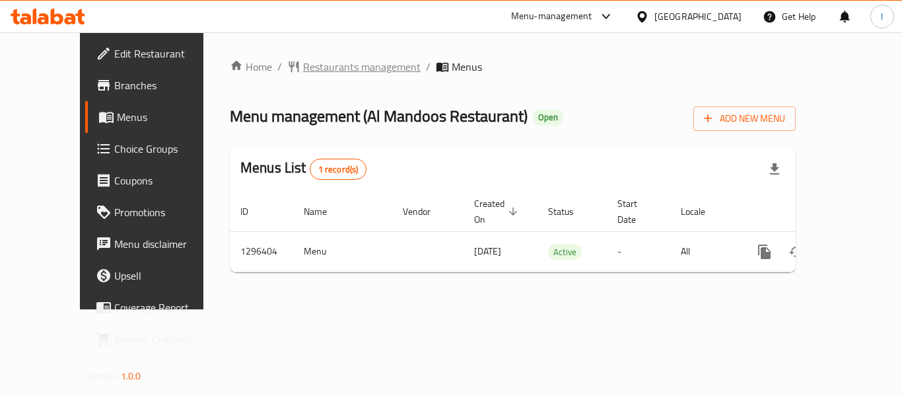
click at [303, 65] on span "Restaurants management" at bounding box center [362, 67] width 118 height 16
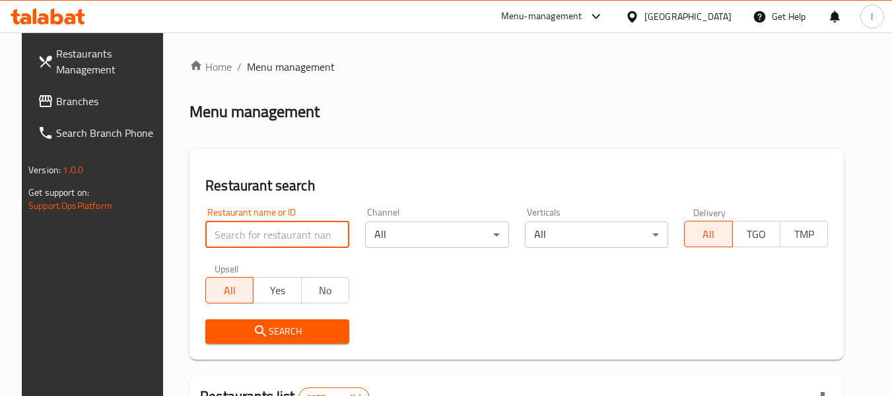
paste input "700016"
type input "700016"
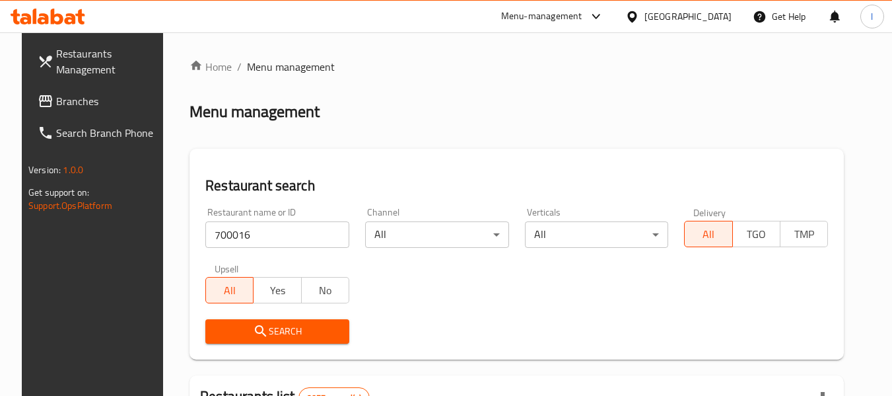
click at [253, 325] on icon "submit" at bounding box center [261, 331] width 16 height 16
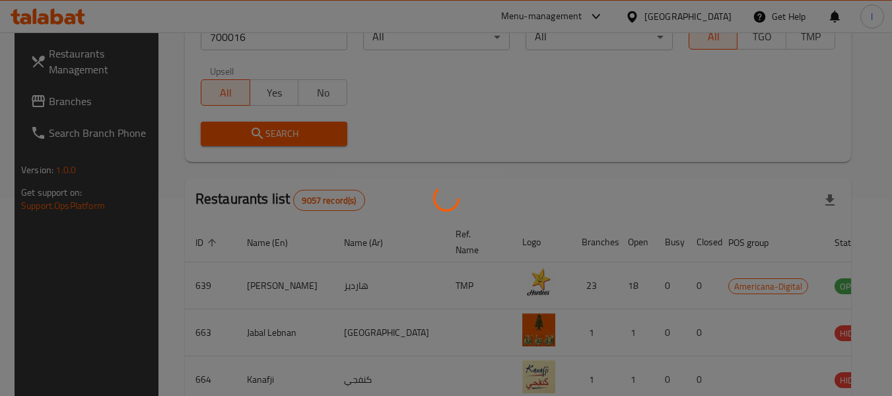
scroll to position [182, 0]
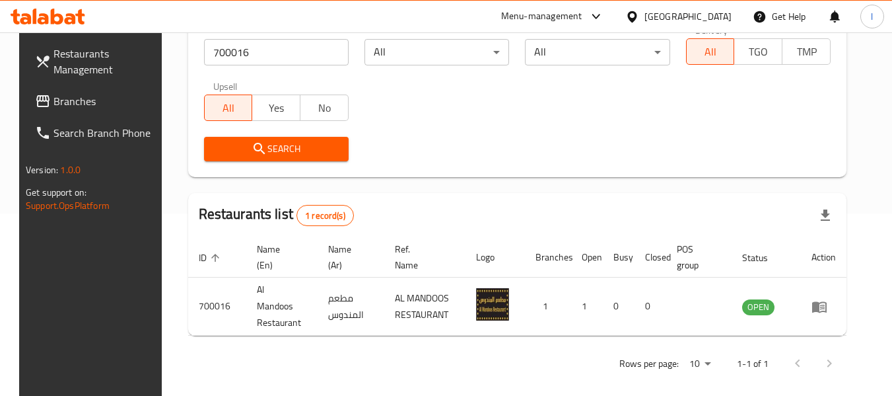
click at [722, 17] on div "Qatar" at bounding box center [688, 16] width 87 height 15
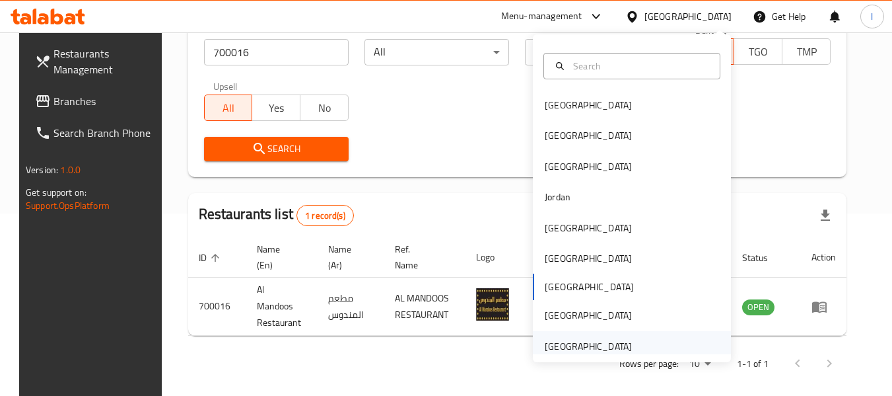
click at [617, 345] on div "[GEOGRAPHIC_DATA]" at bounding box center [588, 346] width 87 height 15
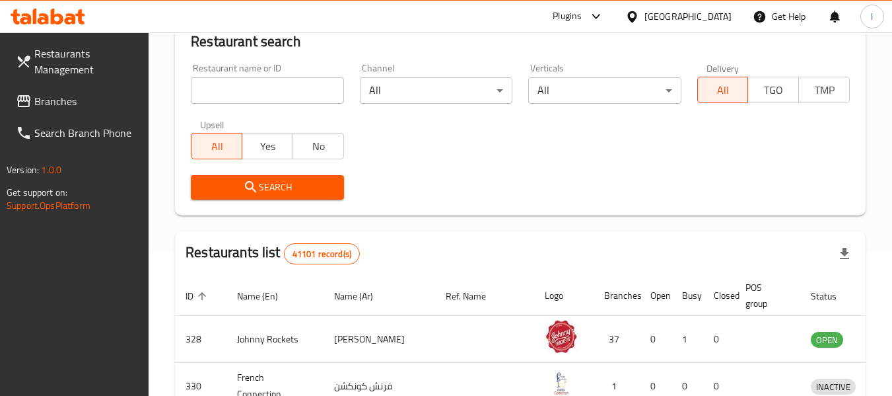
scroll to position [182, 0]
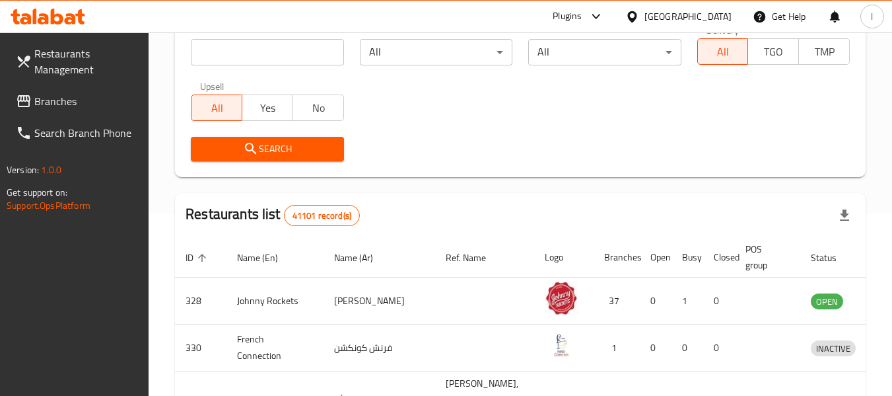
click at [77, 102] on span "Branches" at bounding box center [86, 101] width 104 height 16
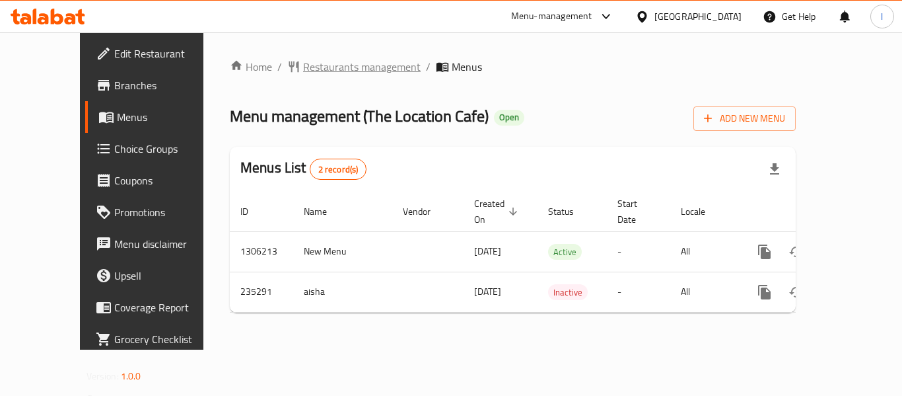
click at [303, 71] on span "Restaurants management" at bounding box center [362, 67] width 118 height 16
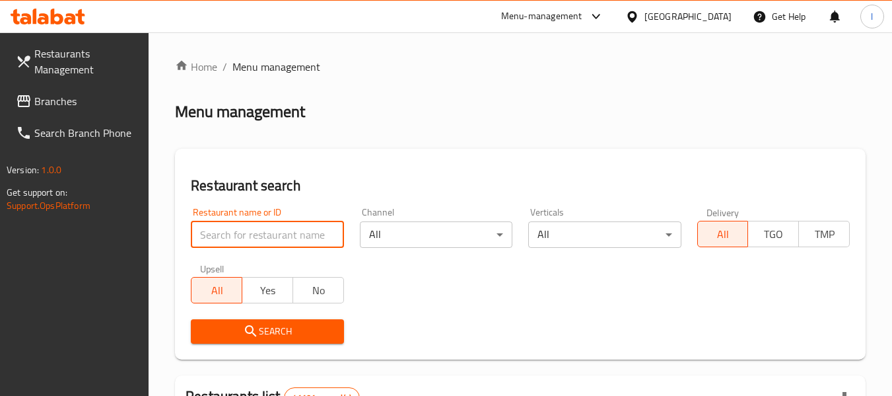
click at [276, 234] on input "search" at bounding box center [267, 234] width 153 height 26
paste input "626554"
type input "626554"
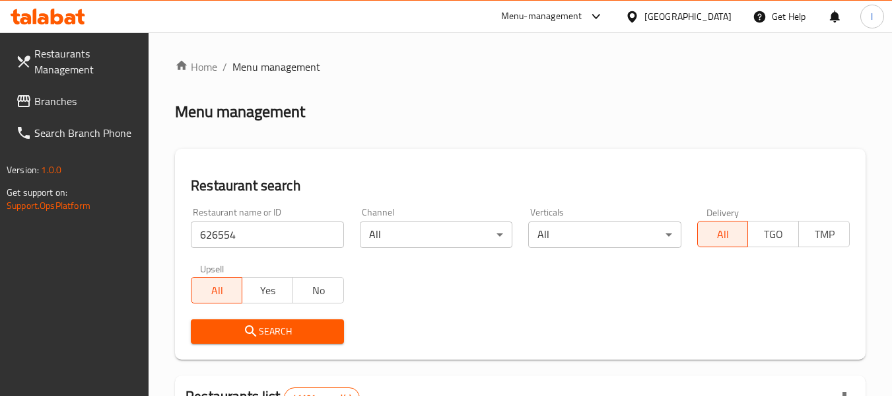
click at [297, 322] on button "Search" at bounding box center [267, 331] width 153 height 24
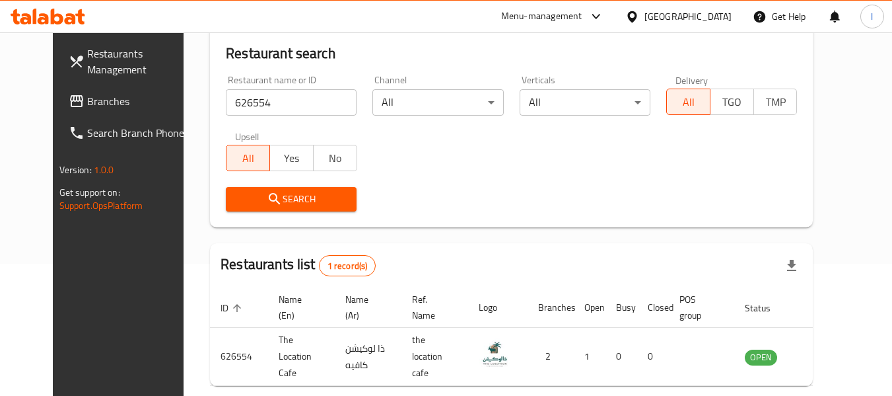
scroll to position [182, 0]
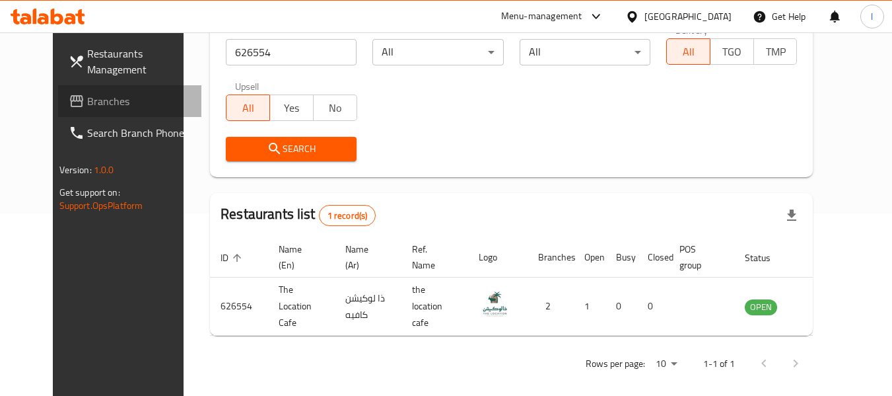
click at [90, 108] on span "Branches" at bounding box center [139, 101] width 104 height 16
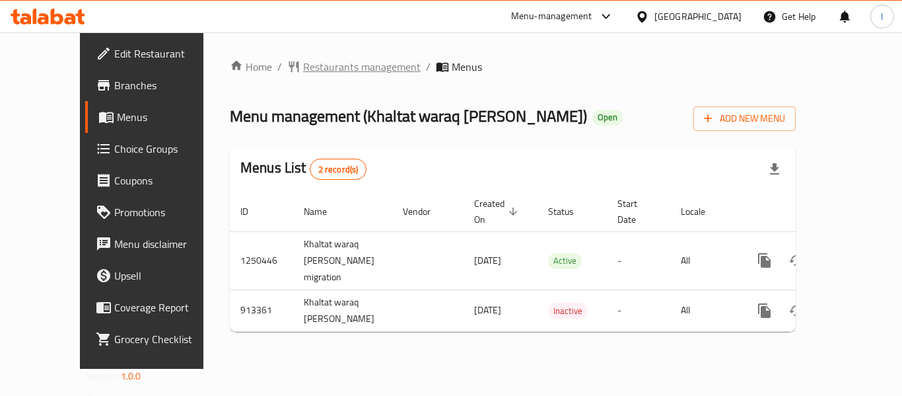
click at [328, 69] on span "Restaurants management" at bounding box center [362, 67] width 118 height 16
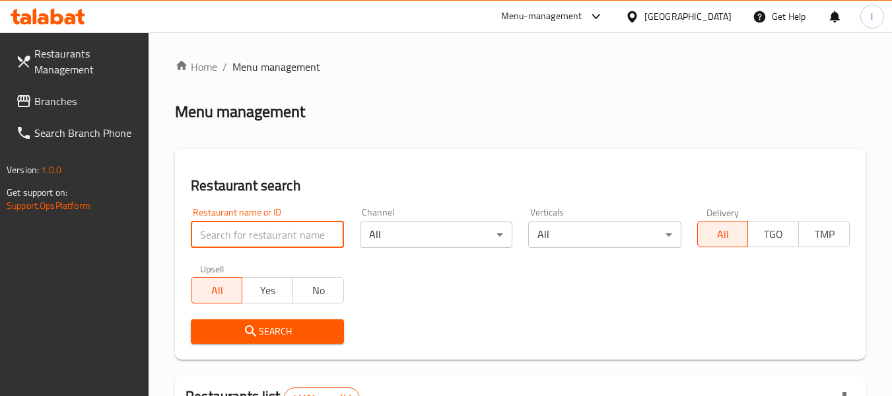
click at [253, 233] on input "search" at bounding box center [267, 234] width 153 height 26
paste input "658605"
type input "658605"
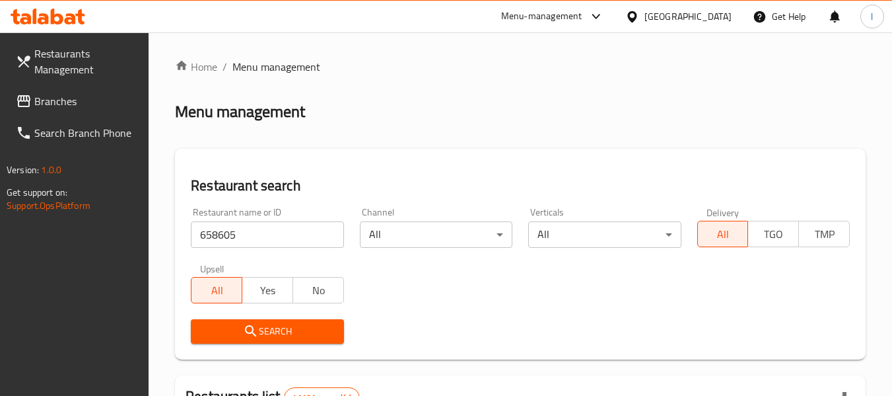
click at [266, 324] on span "Search" at bounding box center [266, 331] width 131 height 17
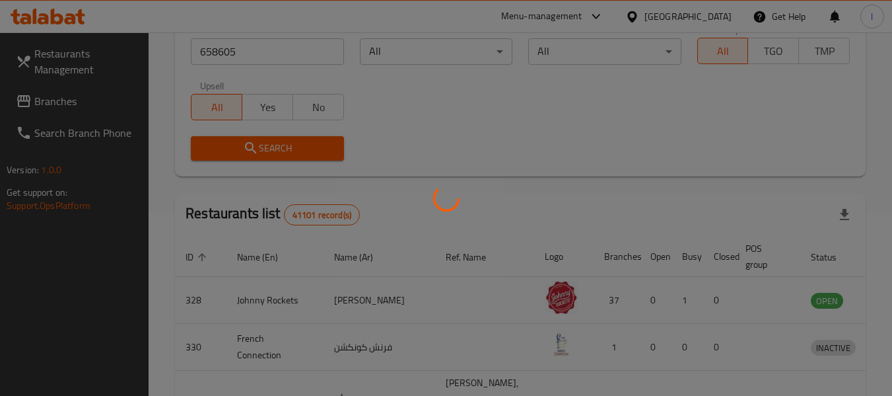
scroll to position [182, 0]
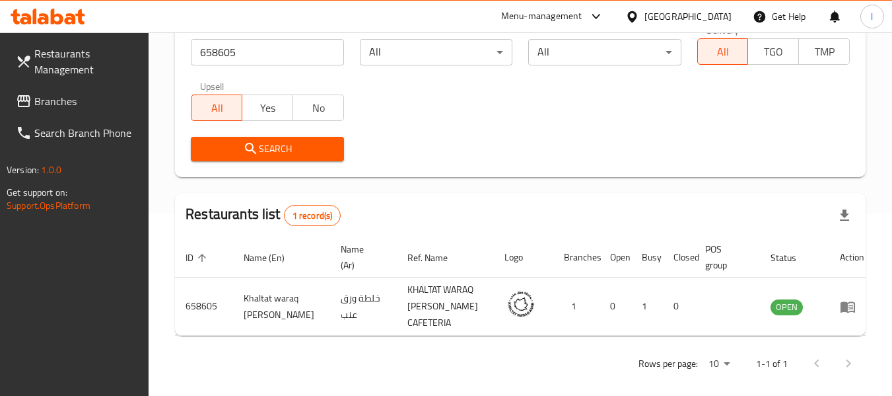
click at [76, 96] on span "Branches" at bounding box center [86, 101] width 104 height 16
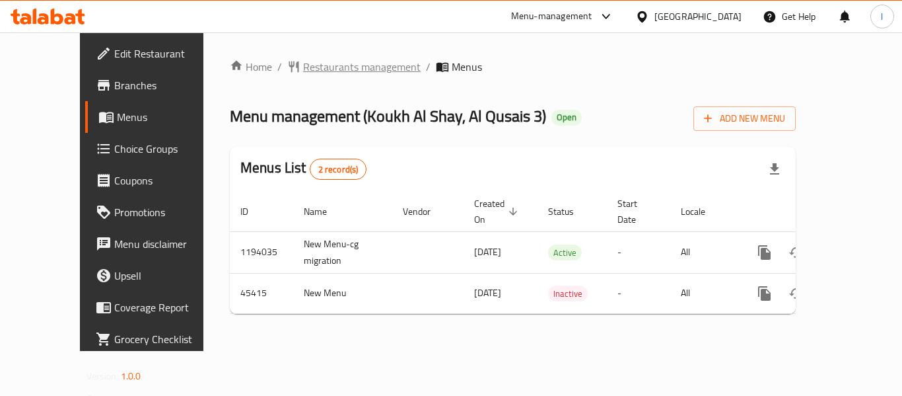
click at [333, 71] on span "Restaurants management" at bounding box center [362, 67] width 118 height 16
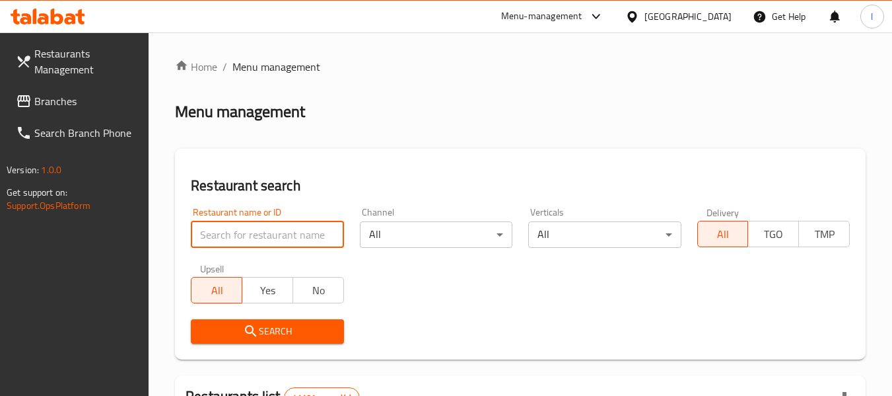
click at [261, 231] on input "search" at bounding box center [267, 234] width 153 height 26
paste input "22960"
type input "22960"
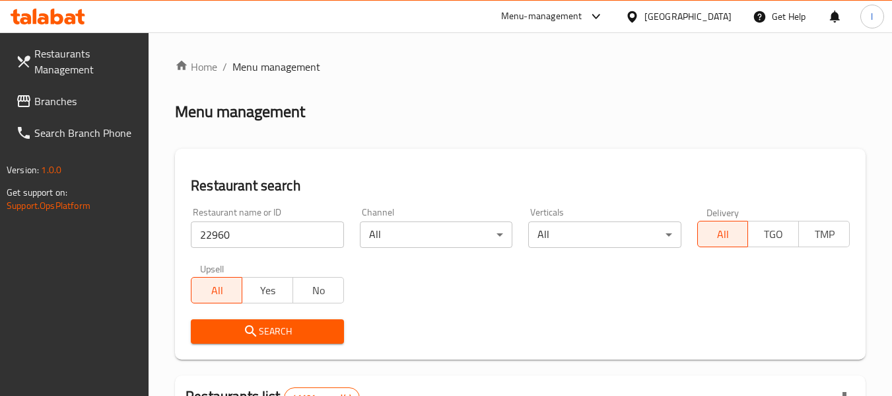
click at [266, 330] on span "Search" at bounding box center [266, 331] width 131 height 17
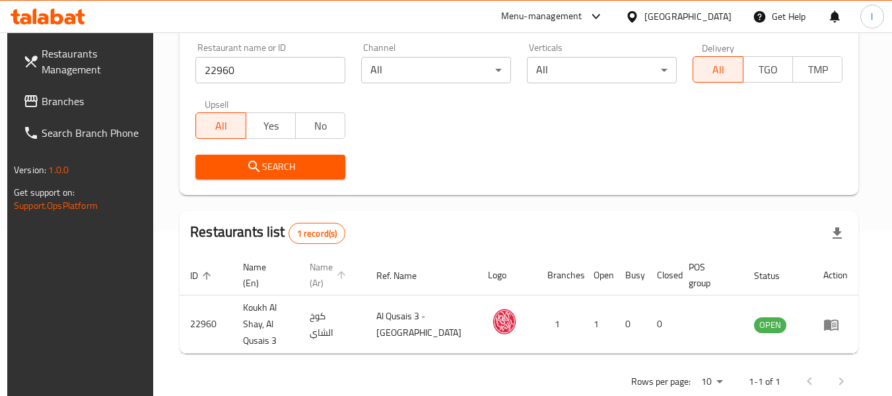
scroll to position [182, 0]
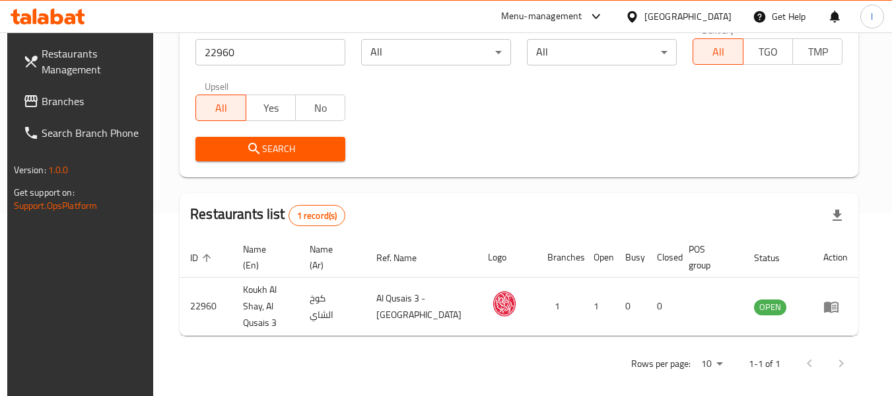
click at [118, 94] on span "Branches" at bounding box center [94, 101] width 104 height 16
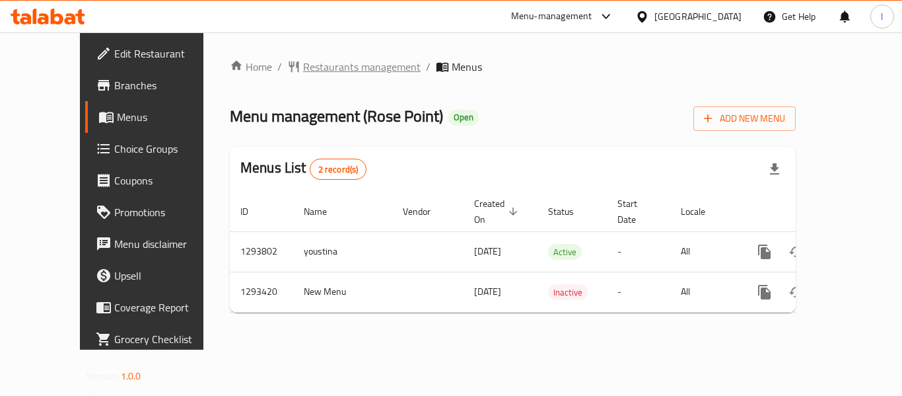
click at [325, 65] on span "Restaurants management" at bounding box center [362, 67] width 118 height 16
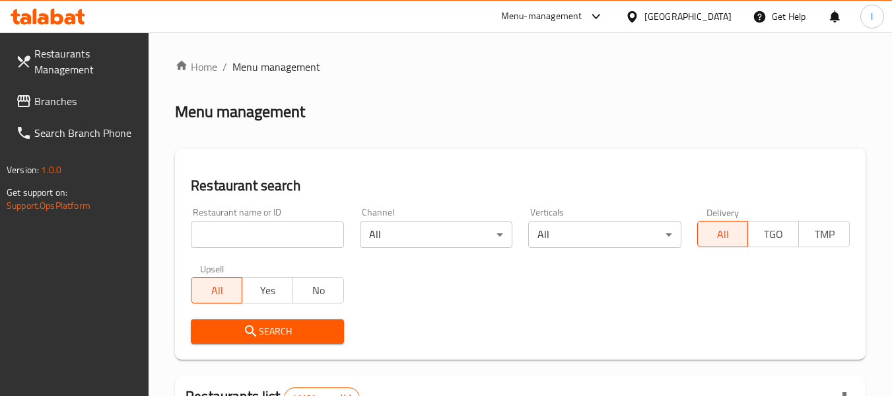
click at [240, 229] on input "search" at bounding box center [267, 234] width 153 height 26
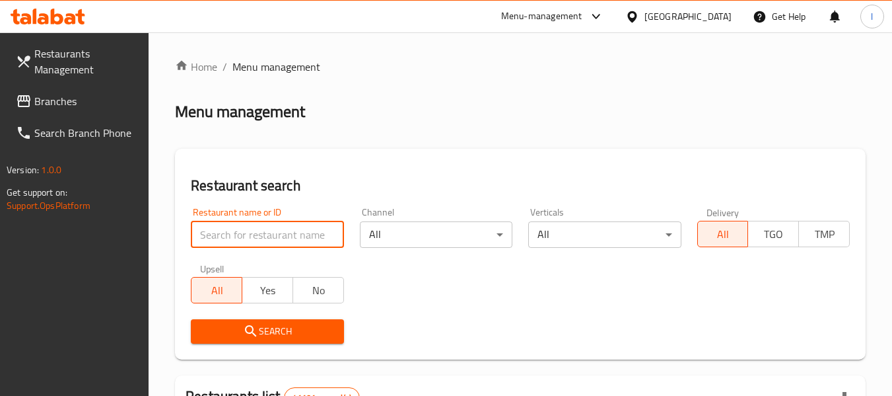
paste input "699516"
type input "699516"
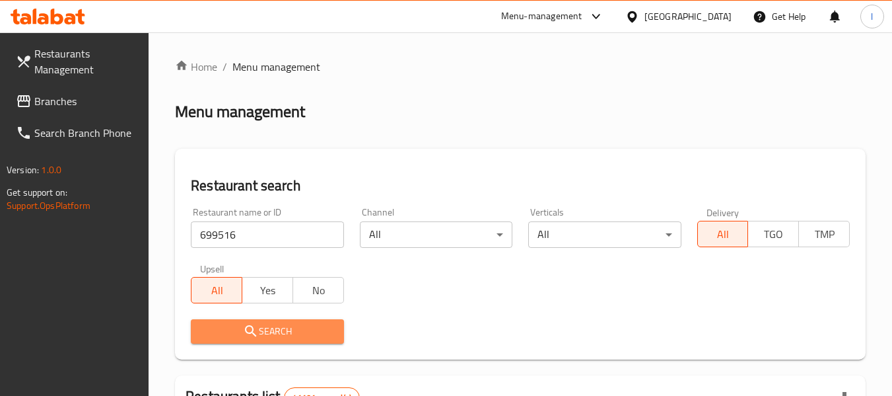
click at [271, 322] on button "Search" at bounding box center [267, 331] width 153 height 24
click at [271, 322] on div at bounding box center [446, 198] width 892 height 396
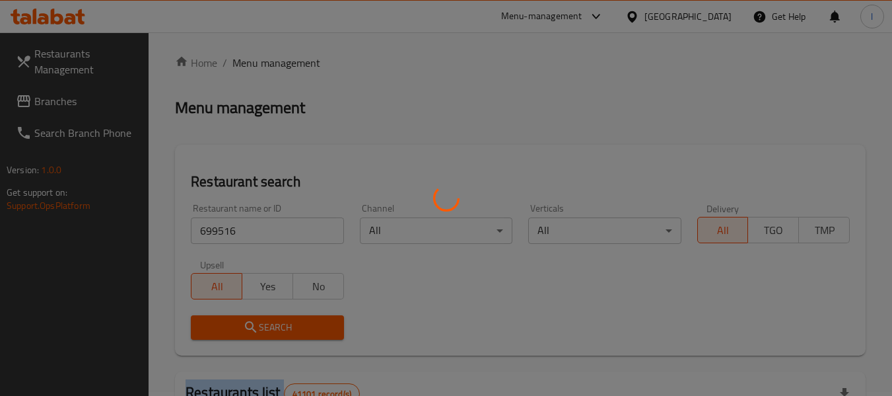
scroll to position [132, 0]
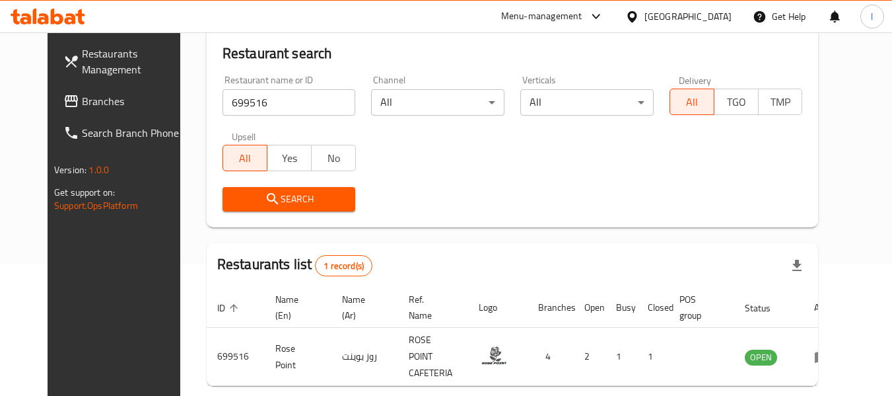
click at [418, 187] on div "Search" at bounding box center [513, 199] width 596 height 40
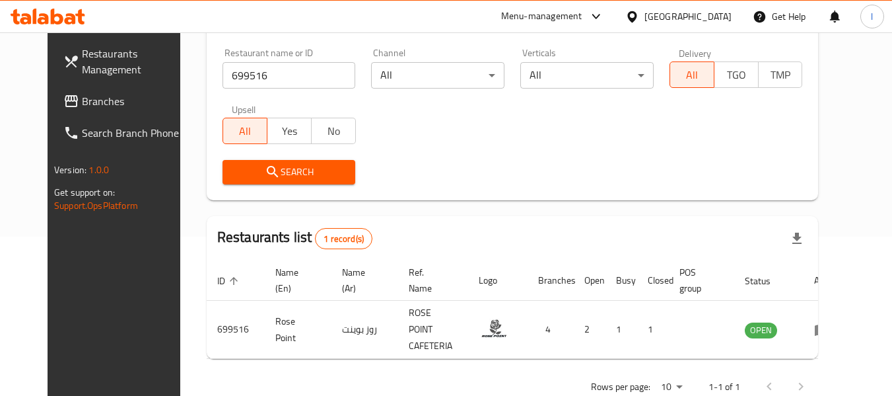
scroll to position [182, 0]
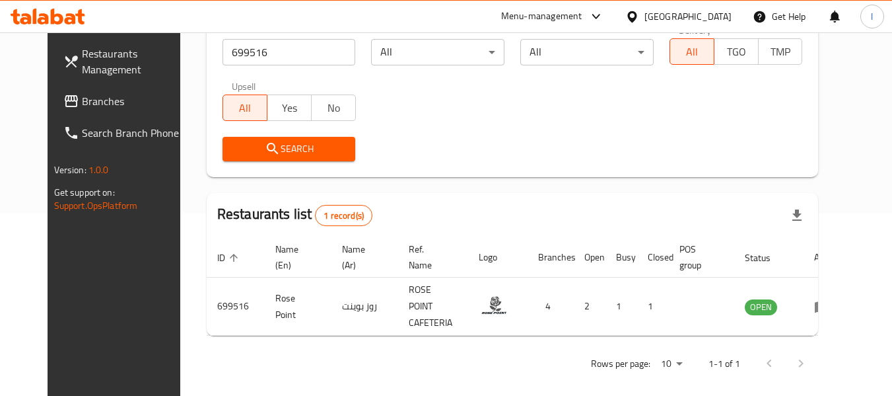
click at [694, 15] on div "[GEOGRAPHIC_DATA]" at bounding box center [688, 16] width 87 height 15
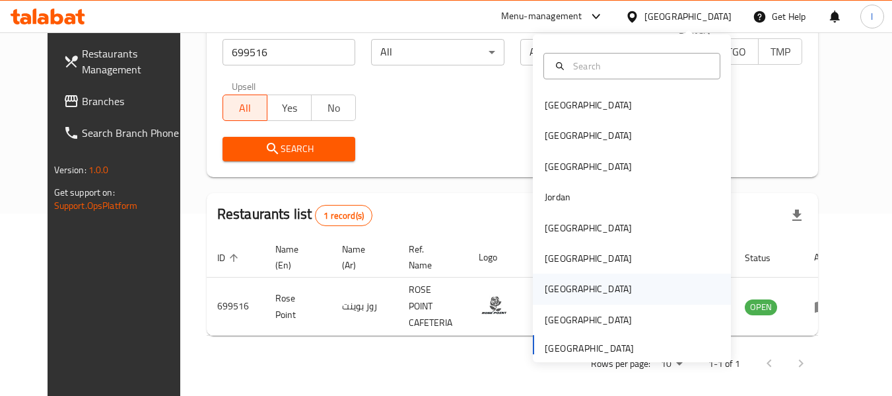
click at [615, 276] on div "[GEOGRAPHIC_DATA]" at bounding box center [632, 288] width 198 height 30
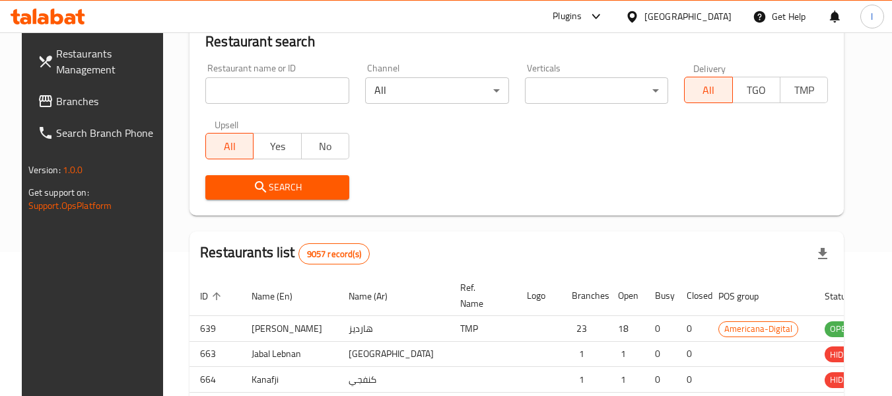
scroll to position [182, 0]
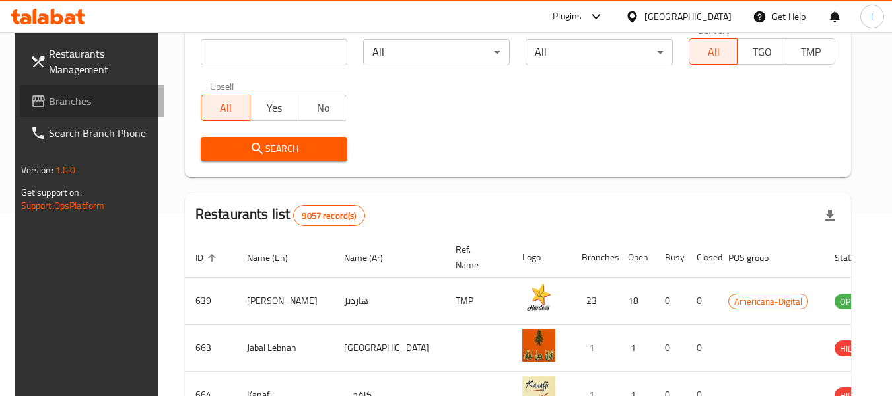
click at [74, 104] on span "Branches" at bounding box center [101, 101] width 104 height 16
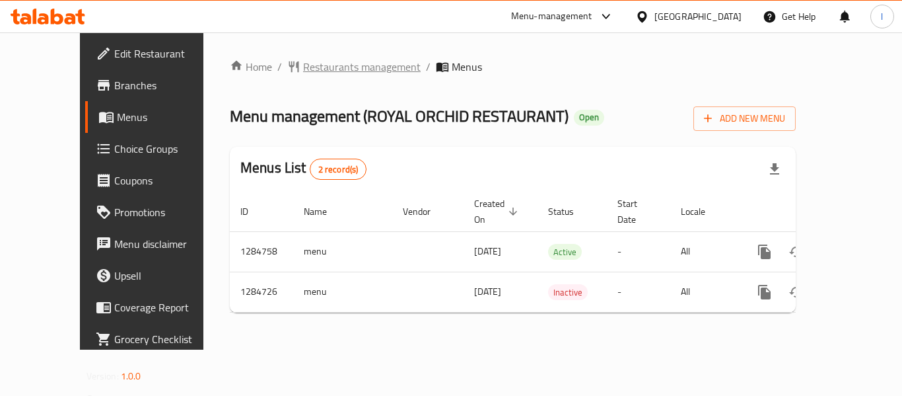
click at [307, 70] on span "Restaurants management" at bounding box center [362, 67] width 118 height 16
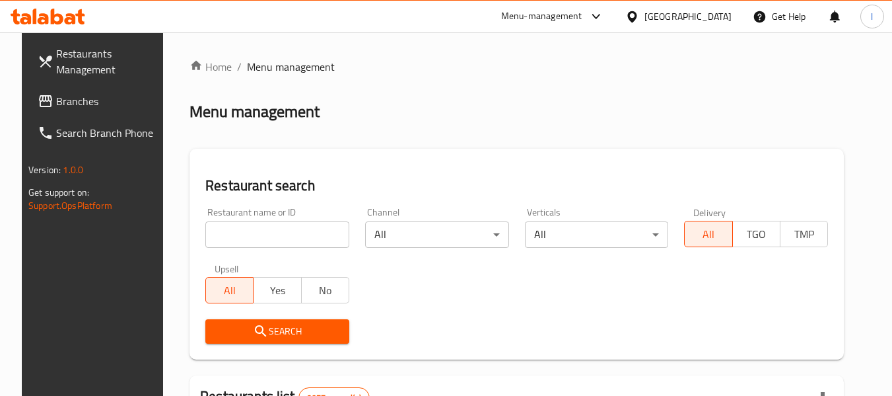
click at [266, 229] on input "search" at bounding box center [277, 234] width 144 height 26
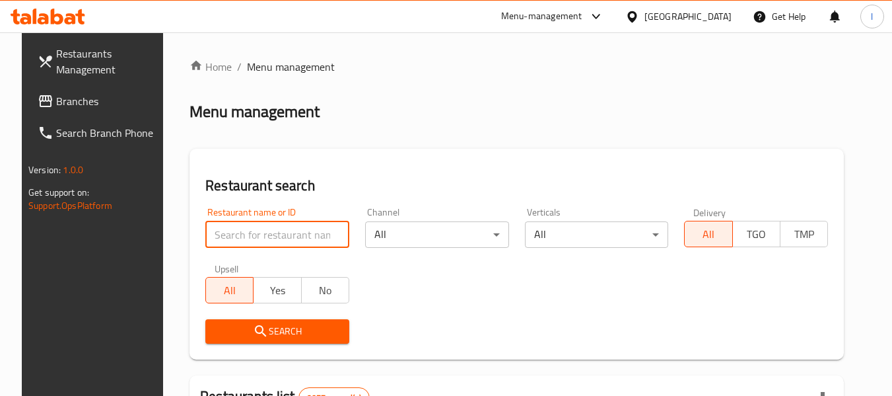
paste input "695757"
type input "695757"
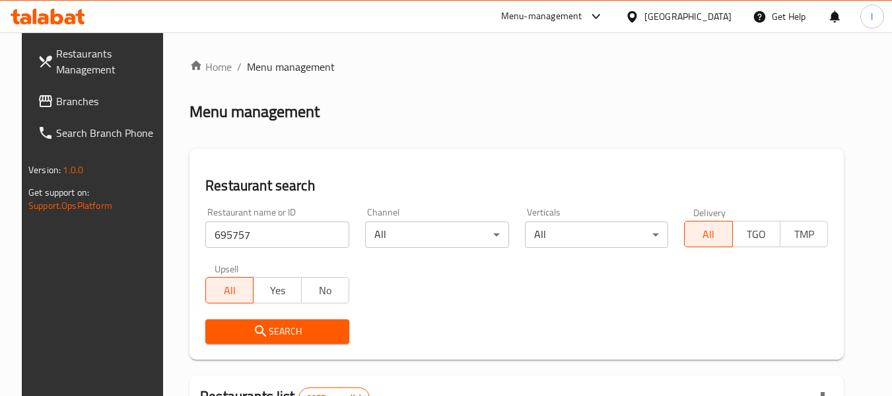
click at [236, 324] on span "Search" at bounding box center [277, 331] width 123 height 17
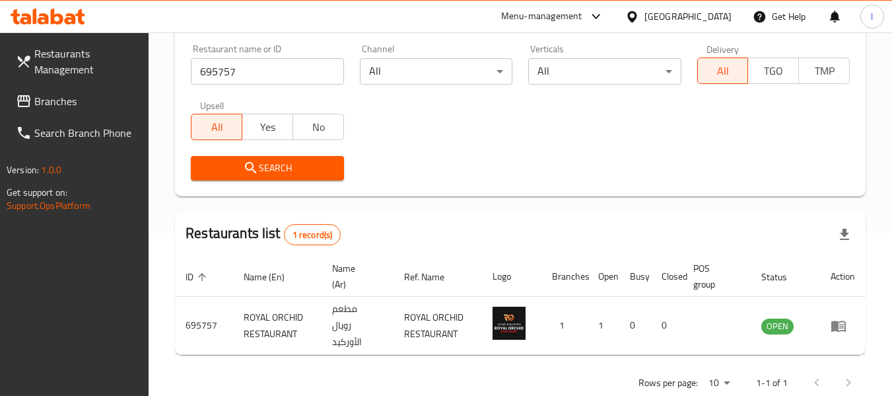
scroll to position [177, 0]
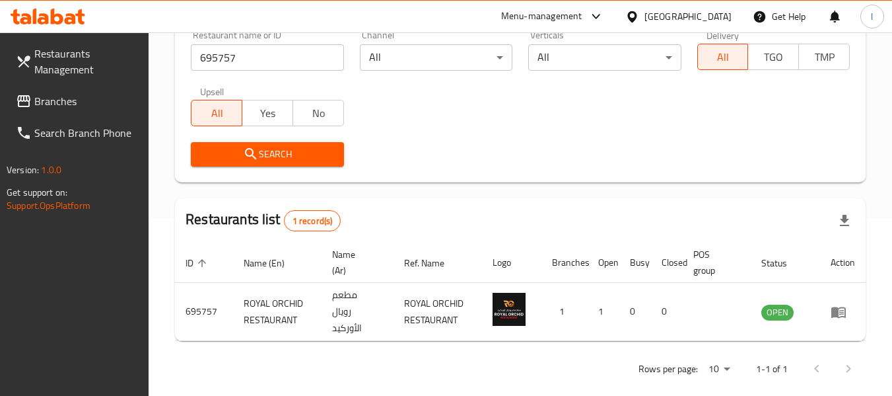
click at [645, 20] on div at bounding box center [635, 16] width 19 height 15
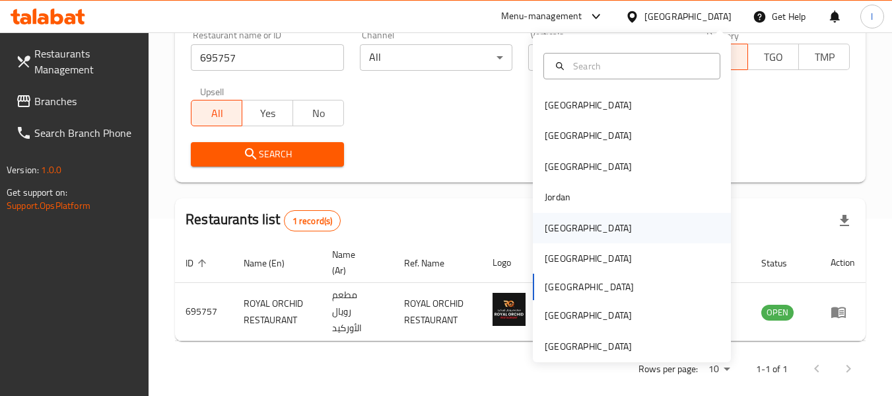
click at [546, 229] on div "[GEOGRAPHIC_DATA]" at bounding box center [588, 228] width 87 height 15
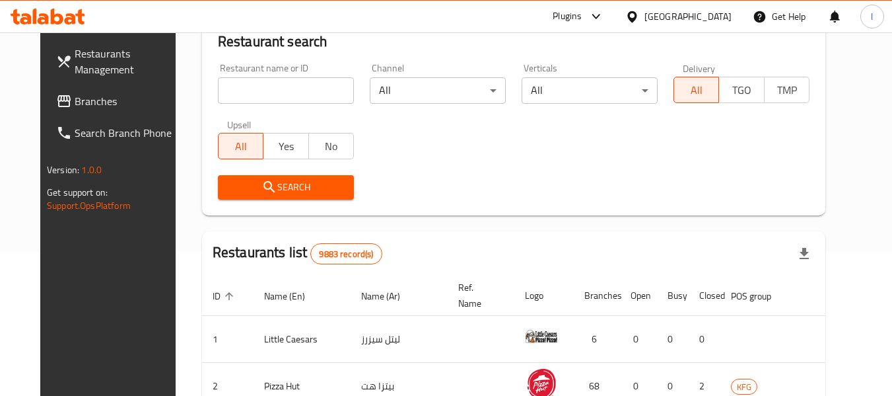
scroll to position [177, 0]
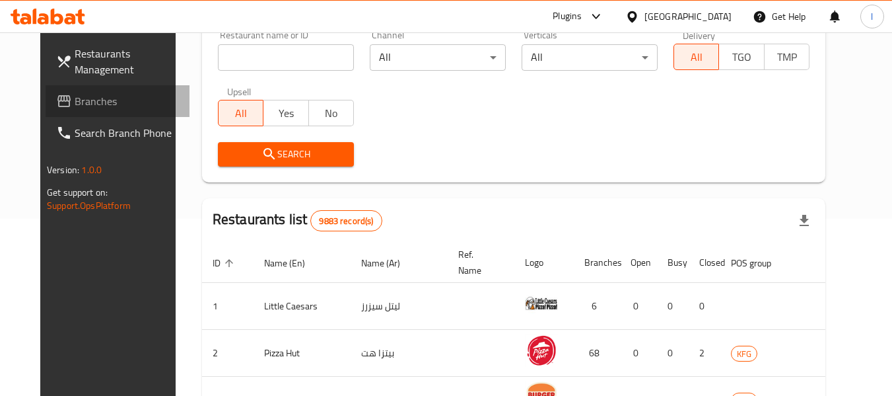
click at [108, 95] on span "Branches" at bounding box center [127, 101] width 104 height 16
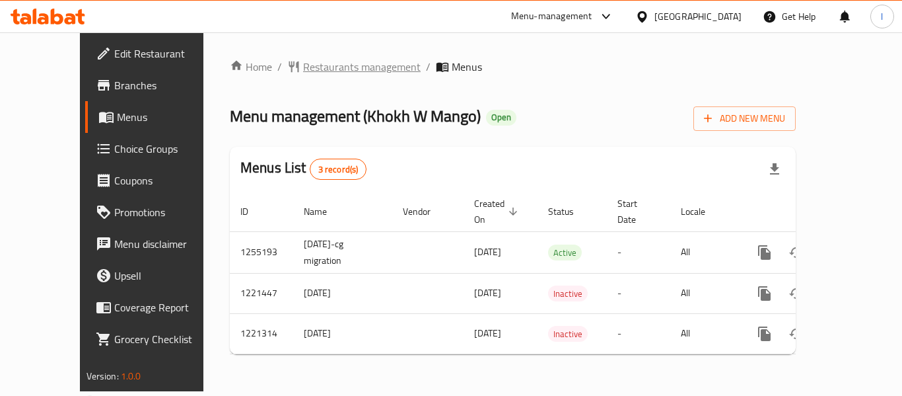
click at [322, 69] on span "Restaurants management" at bounding box center [362, 67] width 118 height 16
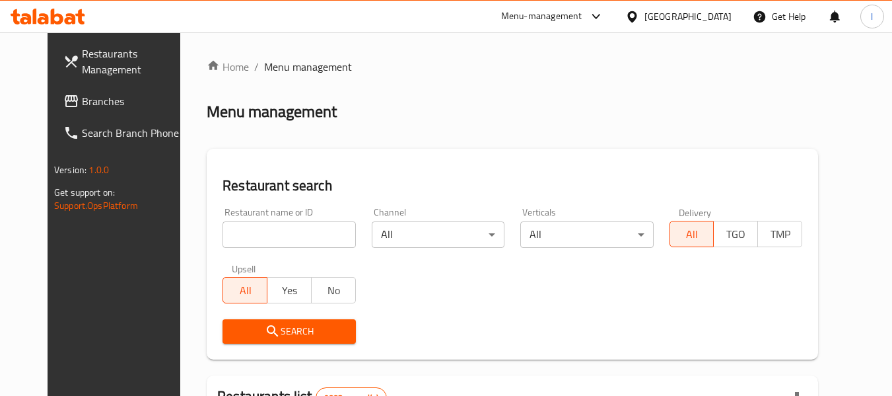
click at [261, 228] on input "search" at bounding box center [289, 234] width 133 height 26
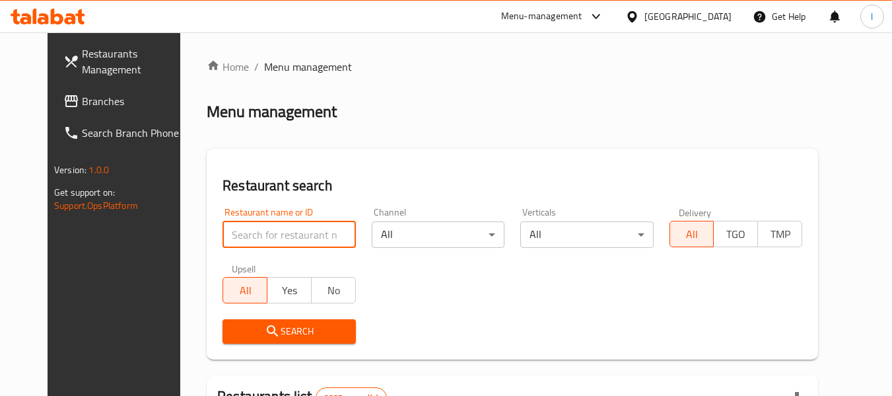
paste input "23507"
type input "23507"
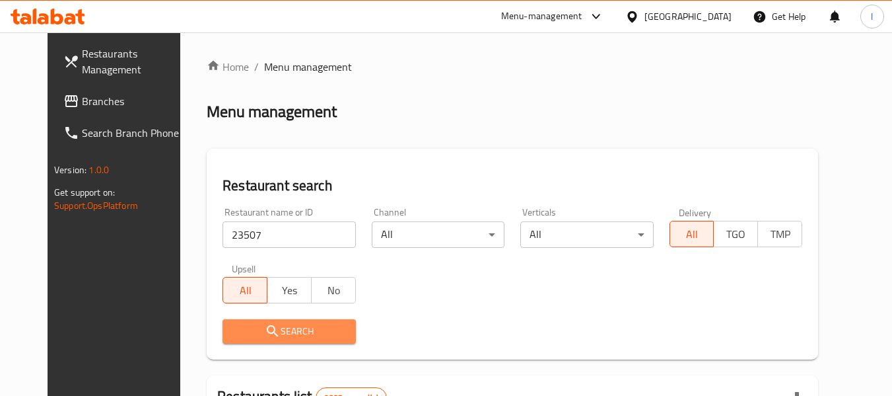
click at [285, 336] on span "Search" at bounding box center [289, 331] width 112 height 17
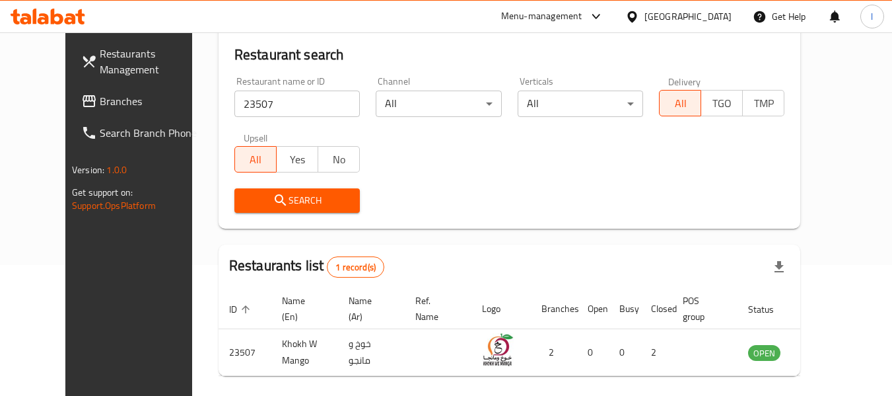
scroll to position [132, 0]
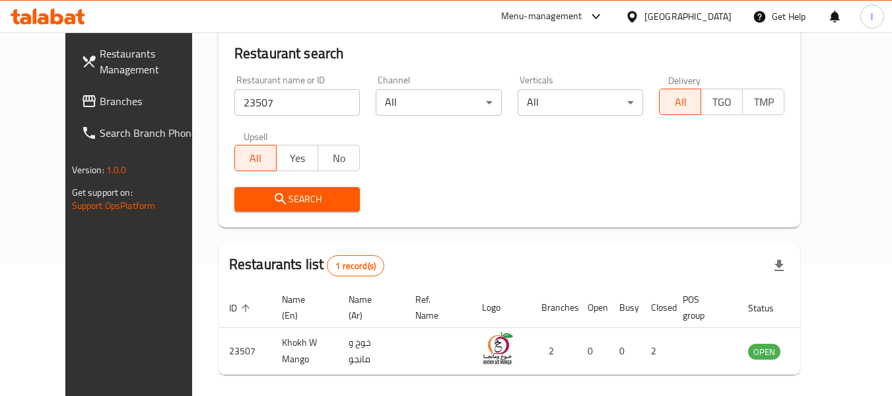
click at [680, 14] on div "Kuwait" at bounding box center [678, 17] width 127 height 32
click at [645, 18] on div at bounding box center [635, 16] width 19 height 15
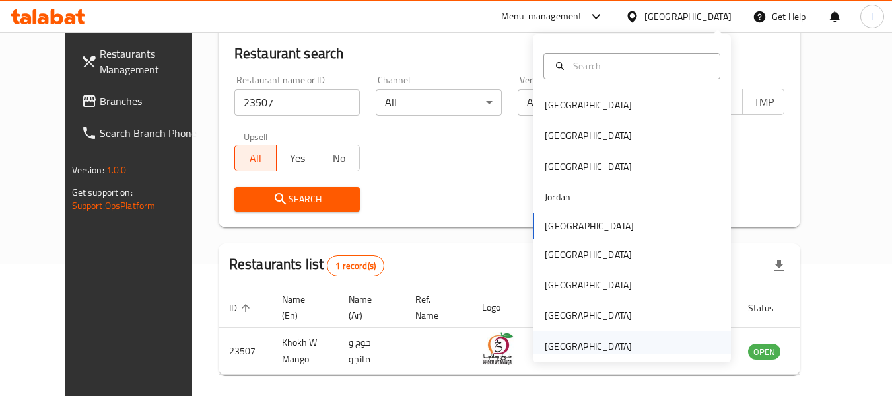
click at [600, 343] on div "[GEOGRAPHIC_DATA]" at bounding box center [588, 346] width 87 height 15
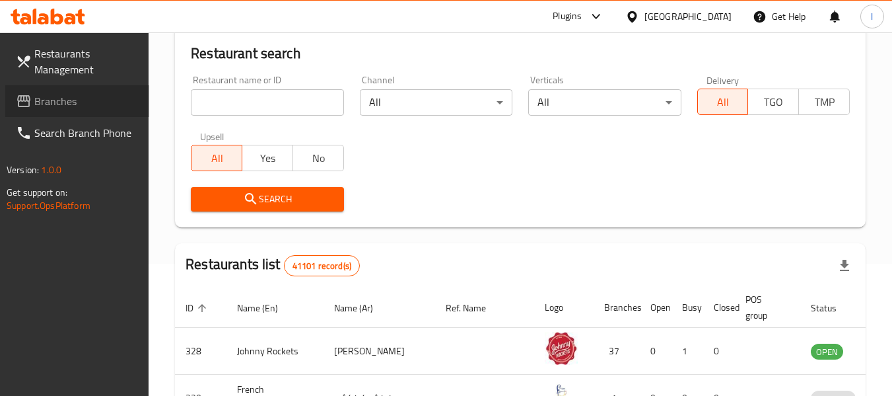
click at [110, 98] on span "Branches" at bounding box center [86, 101] width 104 height 16
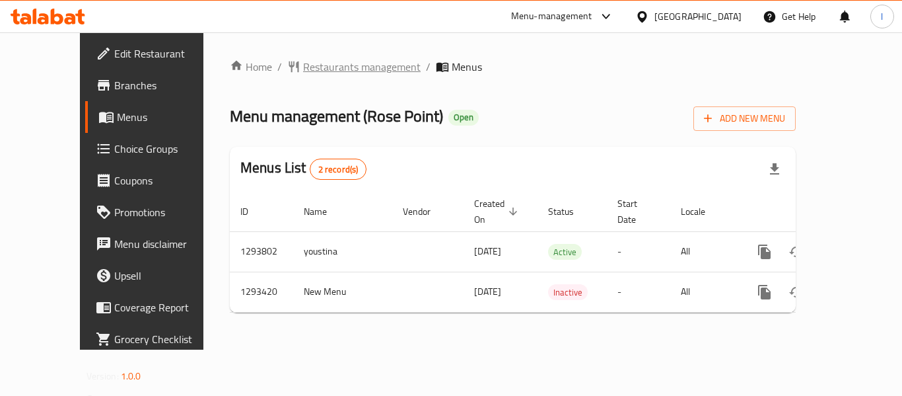
click at [333, 66] on span "Restaurants management" at bounding box center [362, 67] width 118 height 16
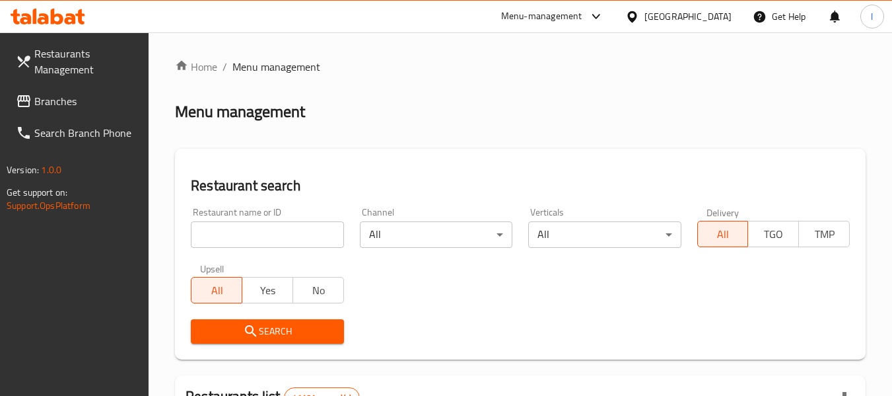
click at [275, 229] on input "search" at bounding box center [267, 234] width 153 height 26
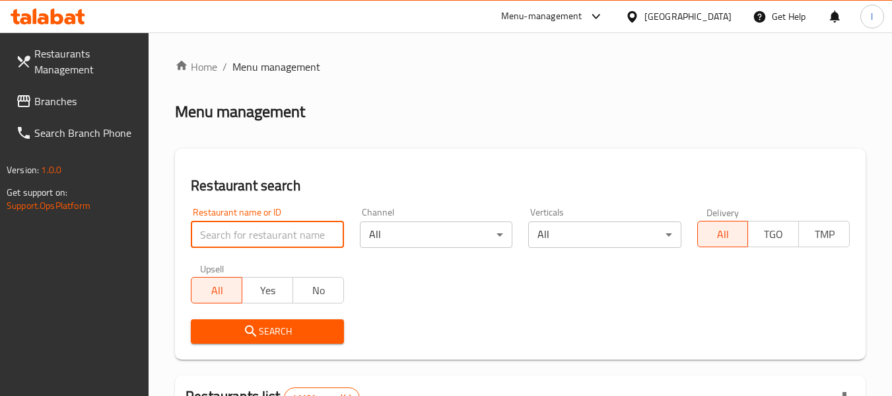
paste input "699516"
type input "699516"
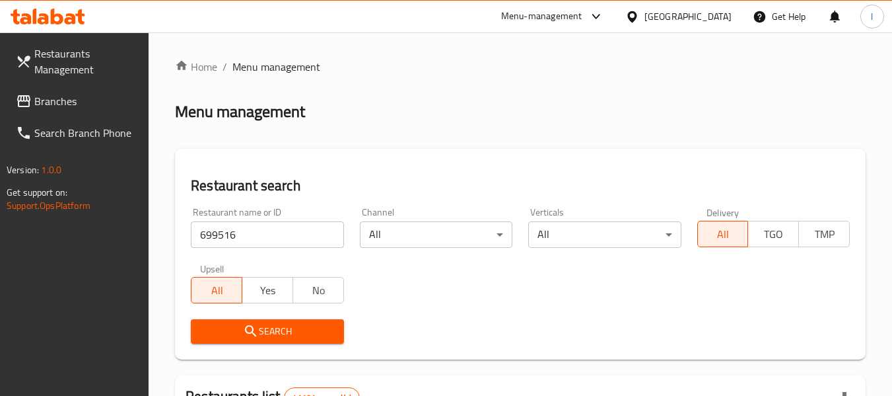
click at [268, 326] on span "Search" at bounding box center [266, 331] width 131 height 17
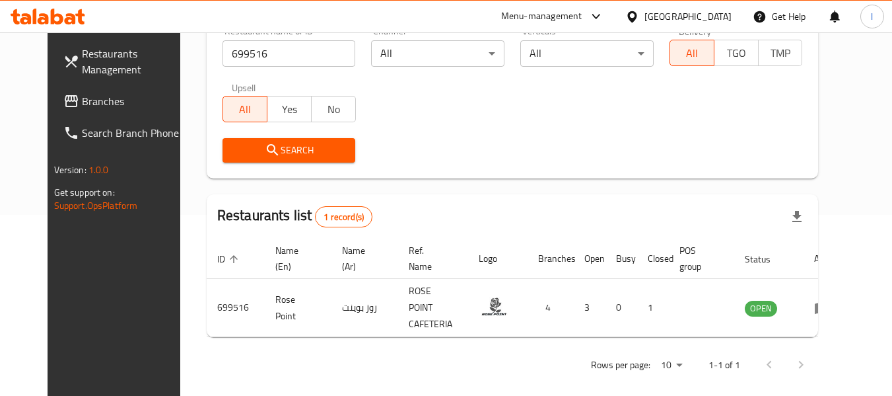
scroll to position [182, 0]
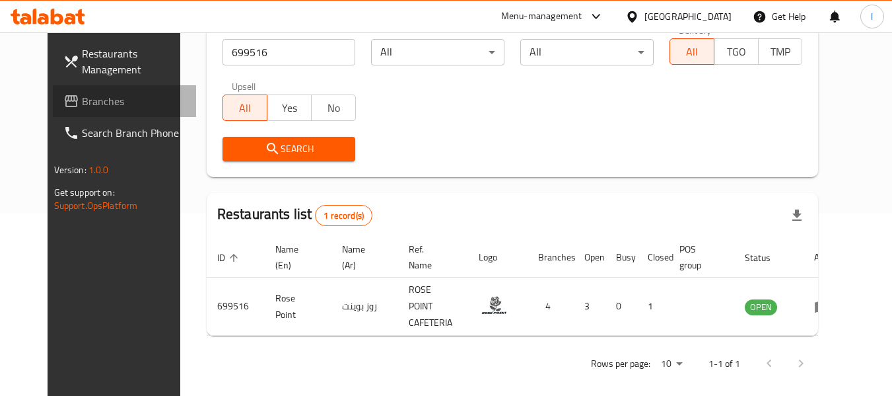
click at [82, 100] on span "Branches" at bounding box center [134, 101] width 104 height 16
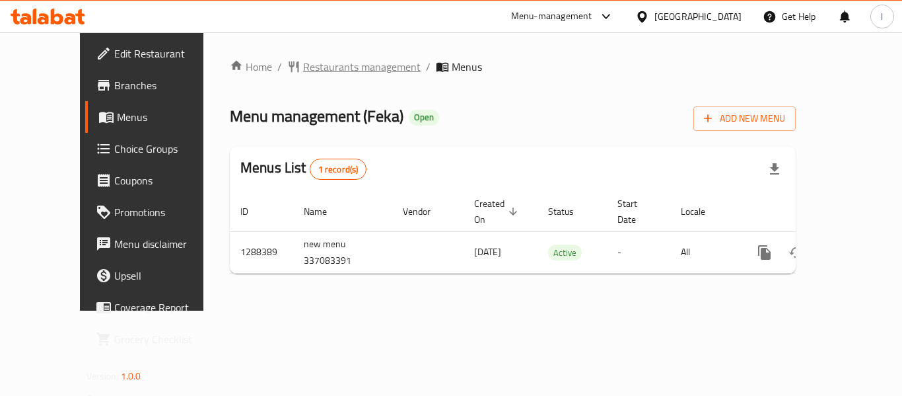
click at [313, 70] on span "Restaurants management" at bounding box center [362, 67] width 118 height 16
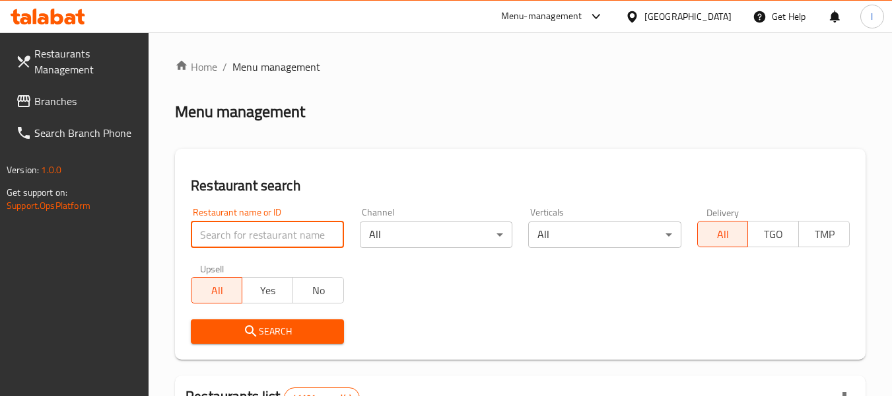
click at [267, 229] on input "search" at bounding box center [267, 234] width 153 height 26
paste input "697172"
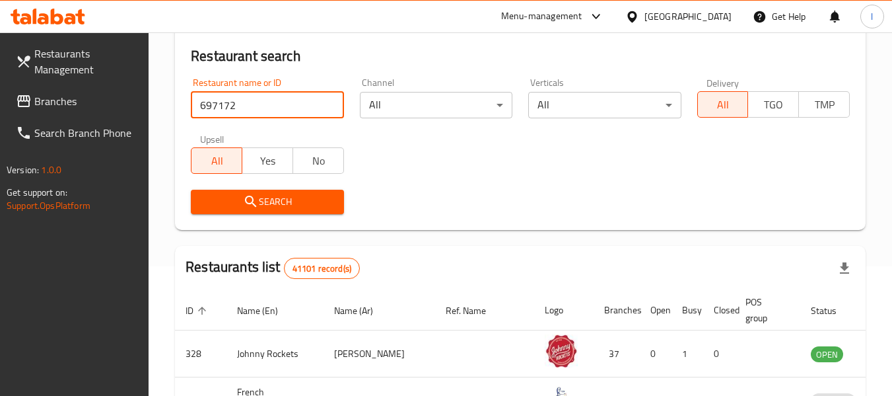
scroll to position [132, 0]
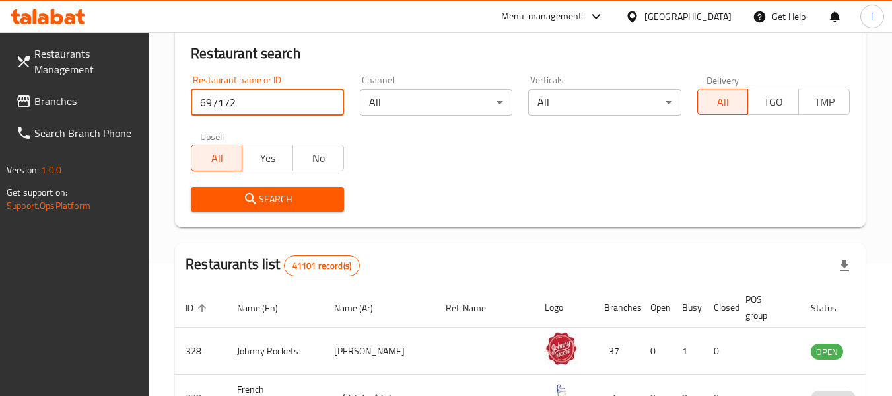
type input "697172"
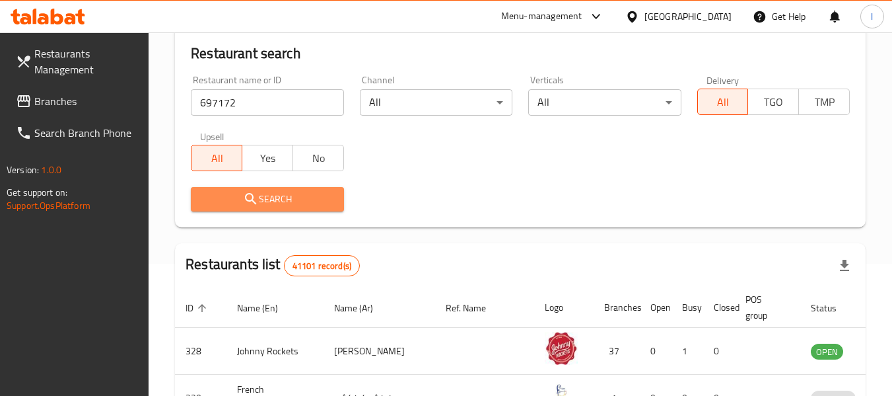
click at [299, 199] on span "Search" at bounding box center [266, 199] width 131 height 17
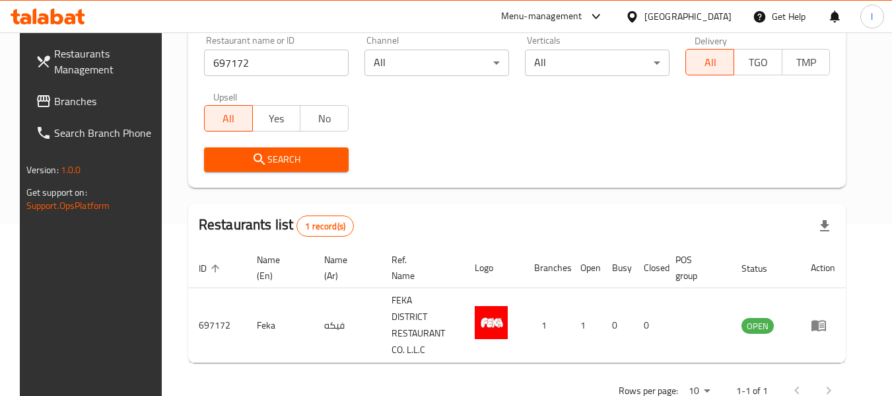
scroll to position [194, 0]
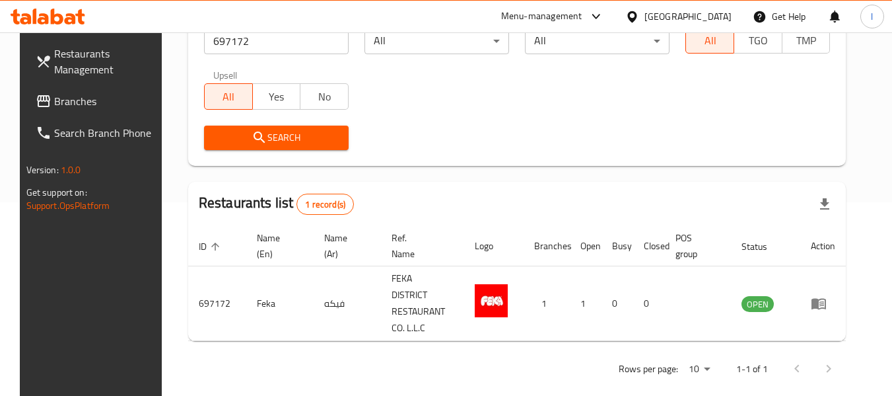
click at [102, 92] on link "Branches" at bounding box center [97, 101] width 144 height 32
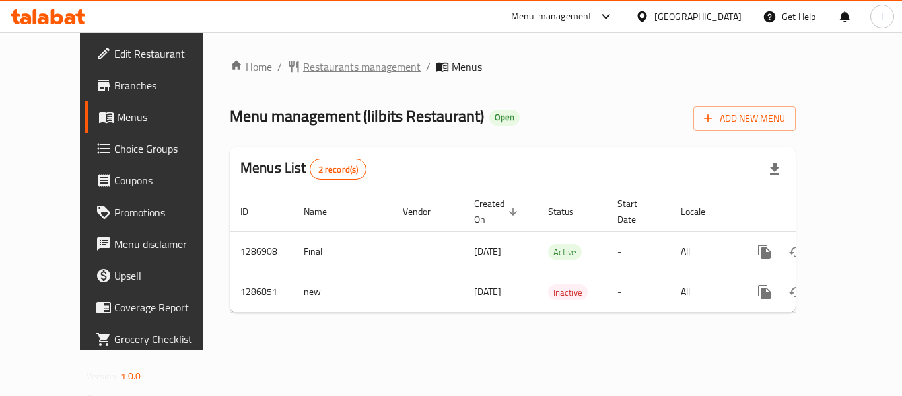
click at [314, 68] on span "Restaurants management" at bounding box center [362, 67] width 118 height 16
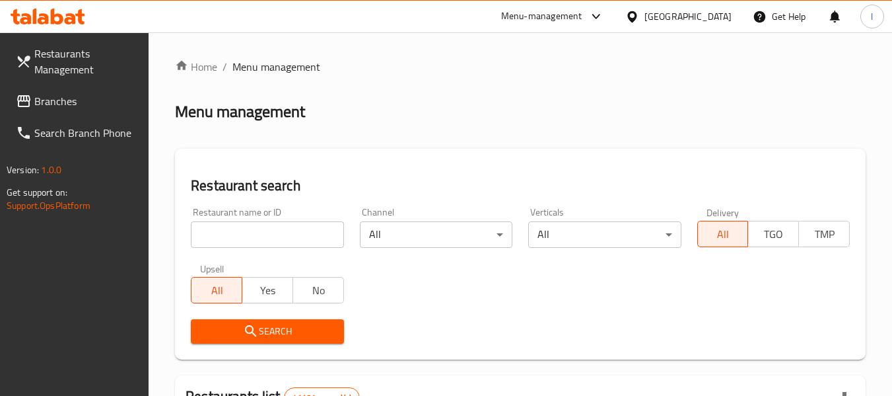
click at [262, 228] on input "search" at bounding box center [267, 234] width 153 height 26
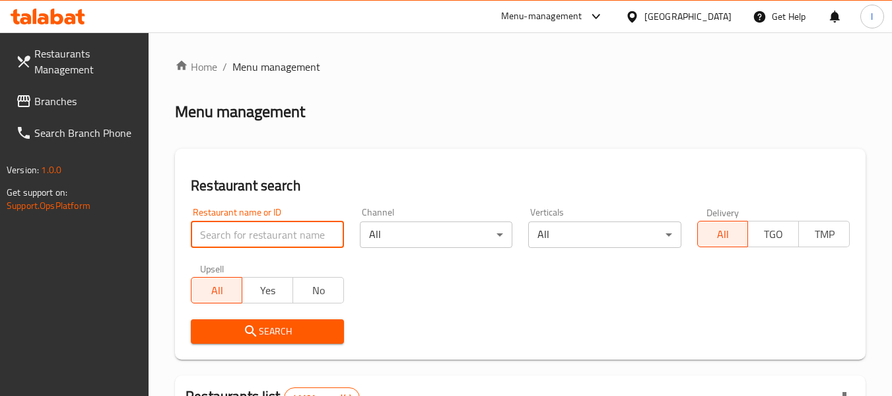
paste input "696508"
type input "696508"
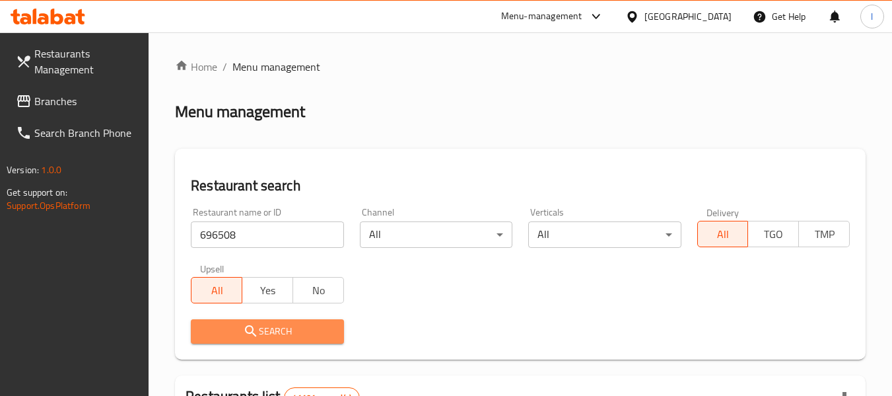
click at [285, 334] on span "Search" at bounding box center [266, 331] width 131 height 17
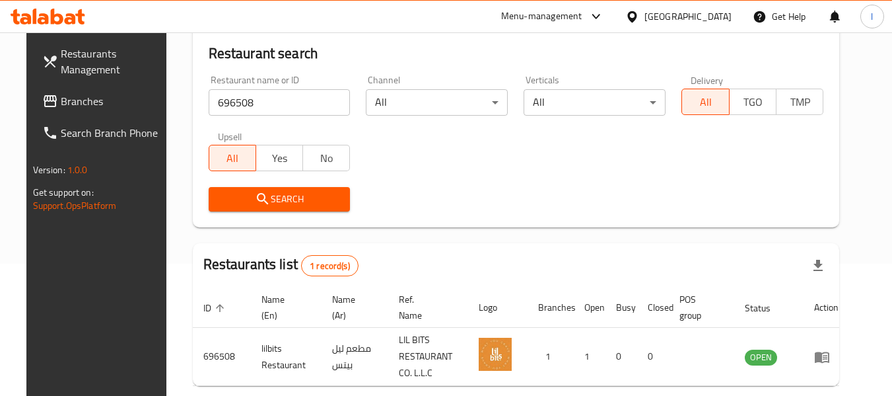
scroll to position [194, 0]
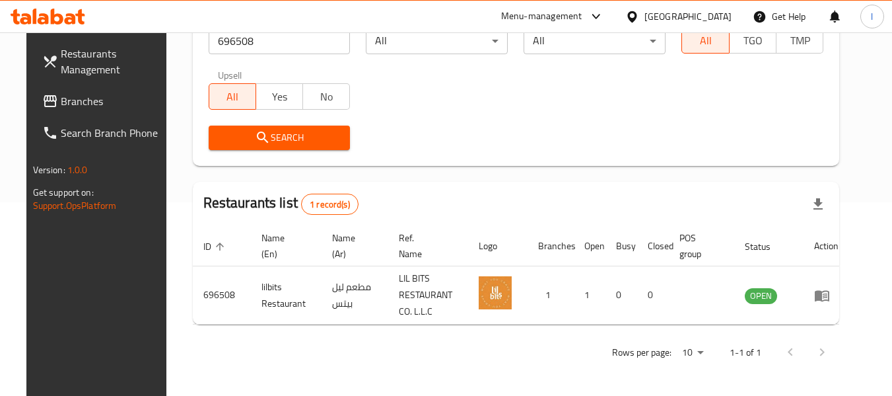
click at [83, 106] on span "Branches" at bounding box center [113, 101] width 104 height 16
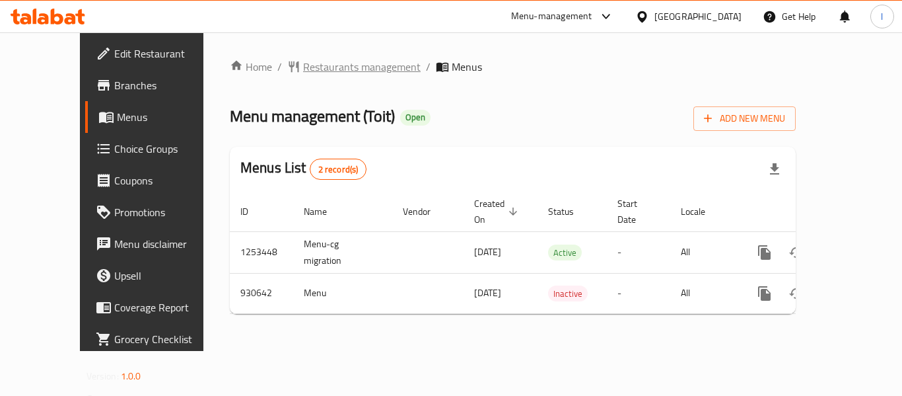
click at [314, 71] on span "Restaurants management" at bounding box center [362, 67] width 118 height 16
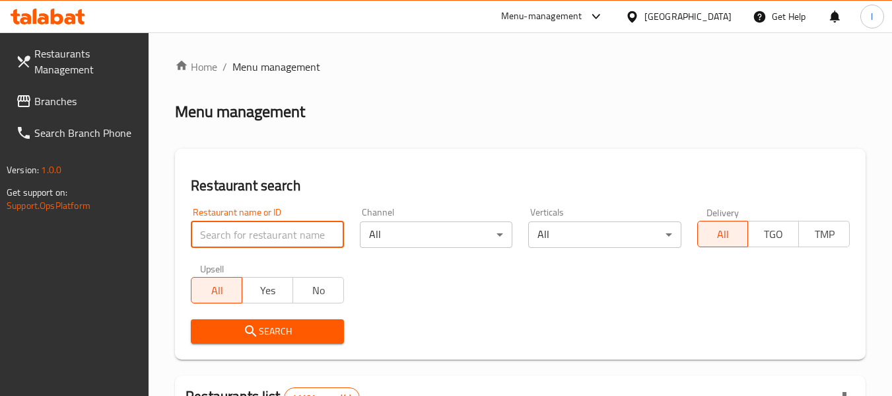
paste input "658880"
type input "658880"
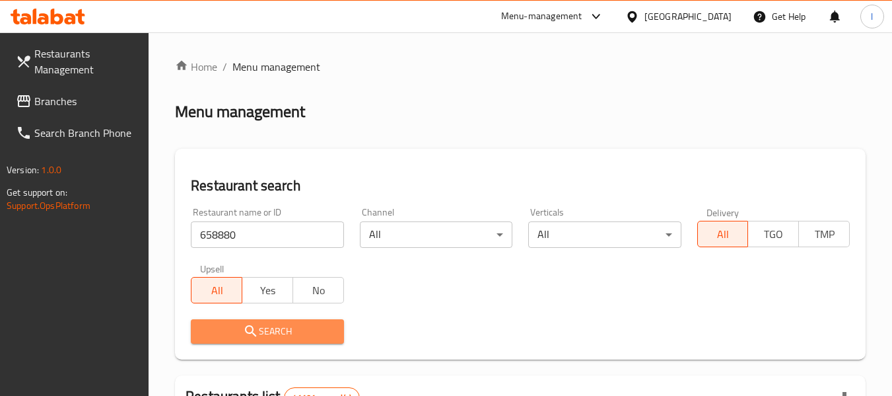
click at [268, 327] on span "Search" at bounding box center [266, 331] width 131 height 17
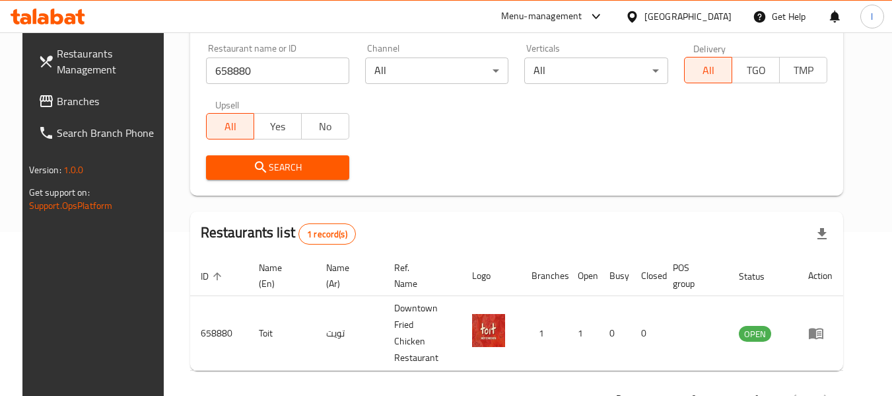
scroll to position [194, 0]
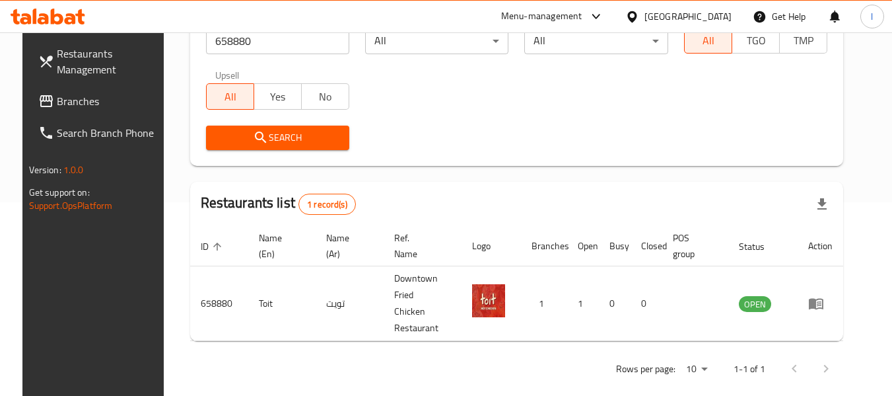
click at [78, 102] on span "Branches" at bounding box center [109, 101] width 104 height 16
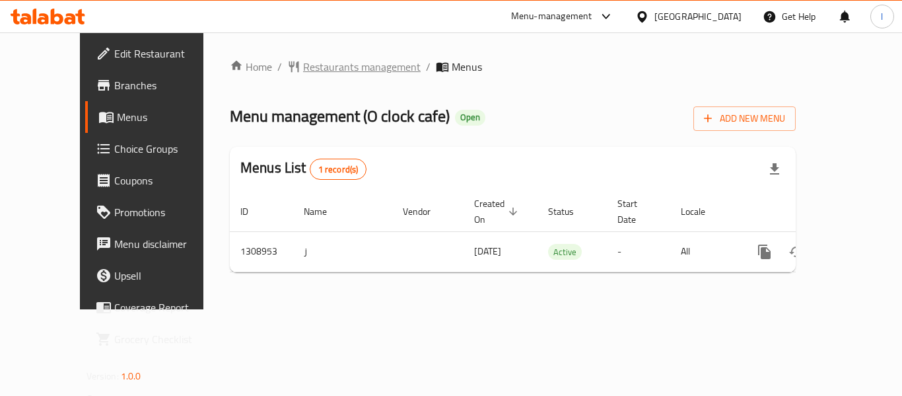
click at [303, 65] on span "Restaurants management" at bounding box center [362, 67] width 118 height 16
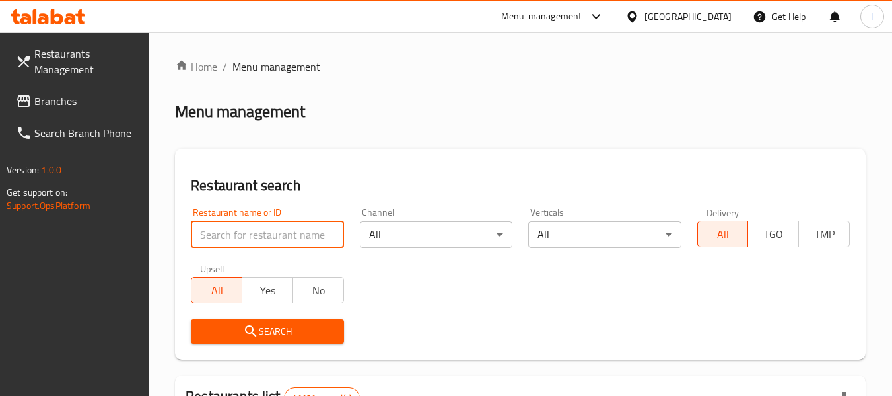
click at [257, 238] on input "search" at bounding box center [267, 234] width 153 height 26
paste input "704792"
type input "704792"
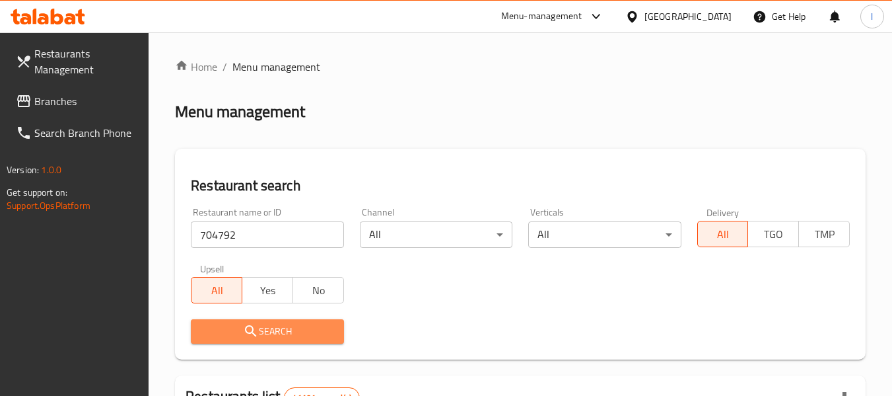
click at [285, 334] on span "Search" at bounding box center [266, 331] width 131 height 17
click at [285, 334] on div at bounding box center [446, 198] width 892 height 396
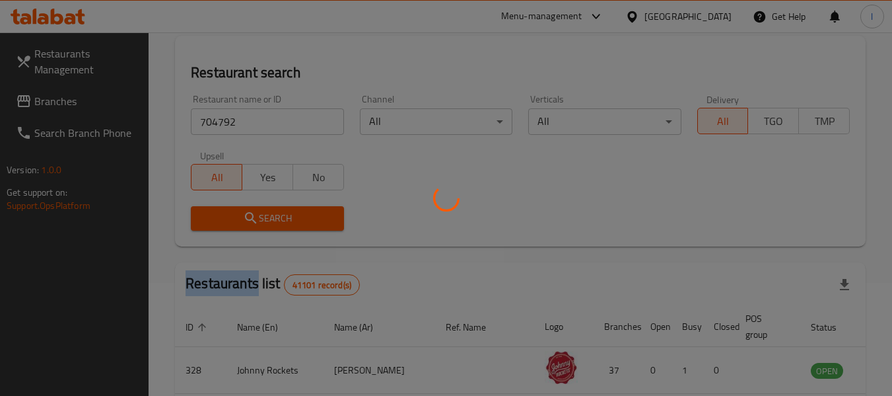
scroll to position [198, 0]
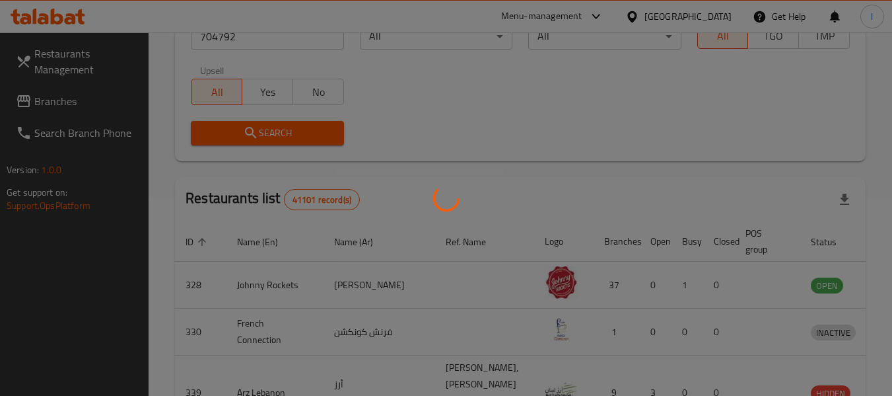
drag, startPoint x: 409, startPoint y: 126, endPoint x: 401, endPoint y: 128, distance: 8.4
click at [409, 126] on div at bounding box center [446, 198] width 892 height 396
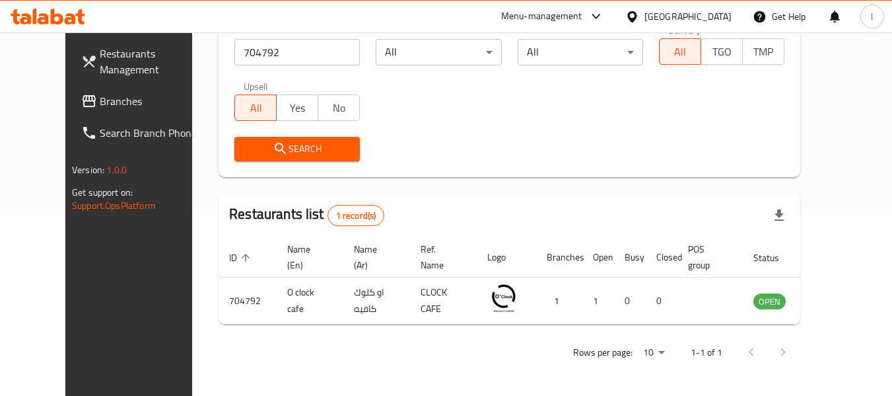
scroll to position [182, 0]
click at [110, 96] on span "Branches" at bounding box center [152, 101] width 104 height 16
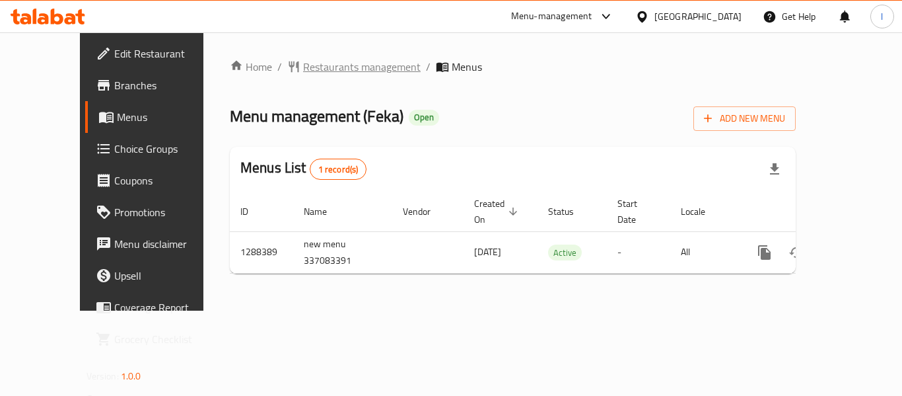
click at [336, 70] on span "Restaurants management" at bounding box center [362, 67] width 118 height 16
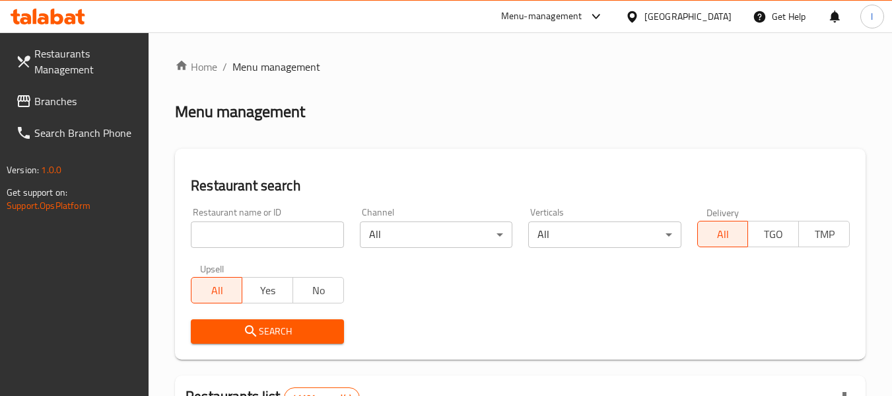
click at [285, 236] on input "search" at bounding box center [267, 234] width 153 height 26
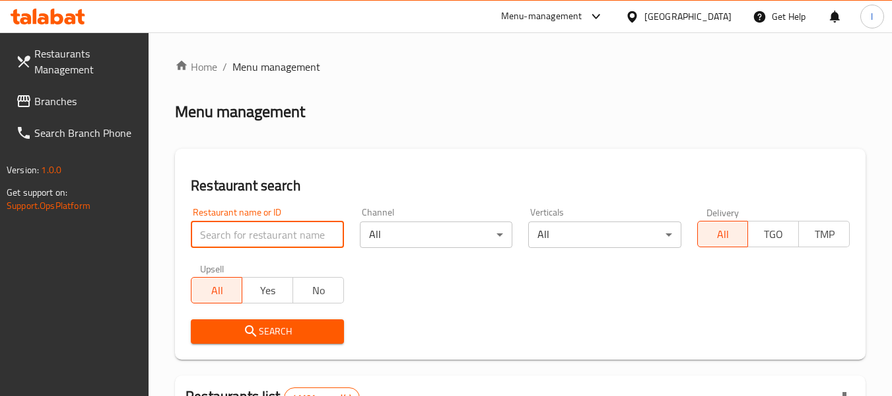
paste input "697172"
type input "697172"
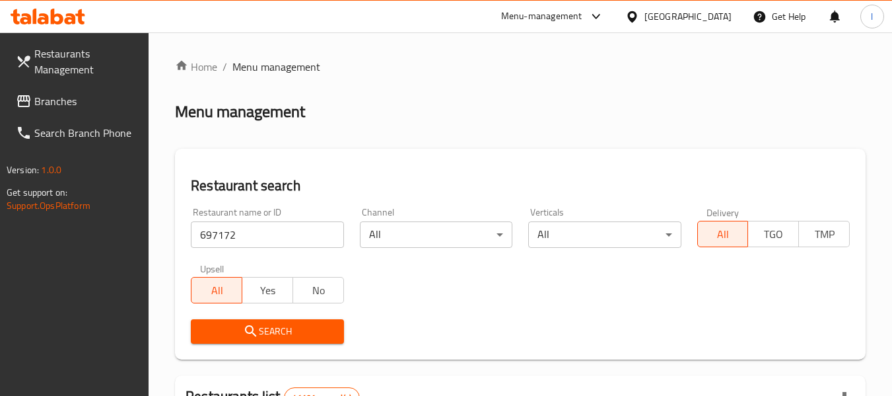
click at [270, 326] on span "Search" at bounding box center [266, 331] width 131 height 17
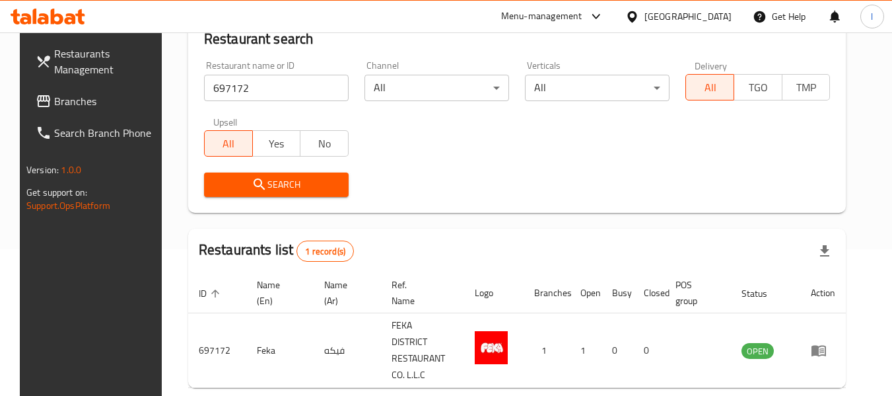
scroll to position [194, 0]
